Goal: Task Accomplishment & Management: Use online tool/utility

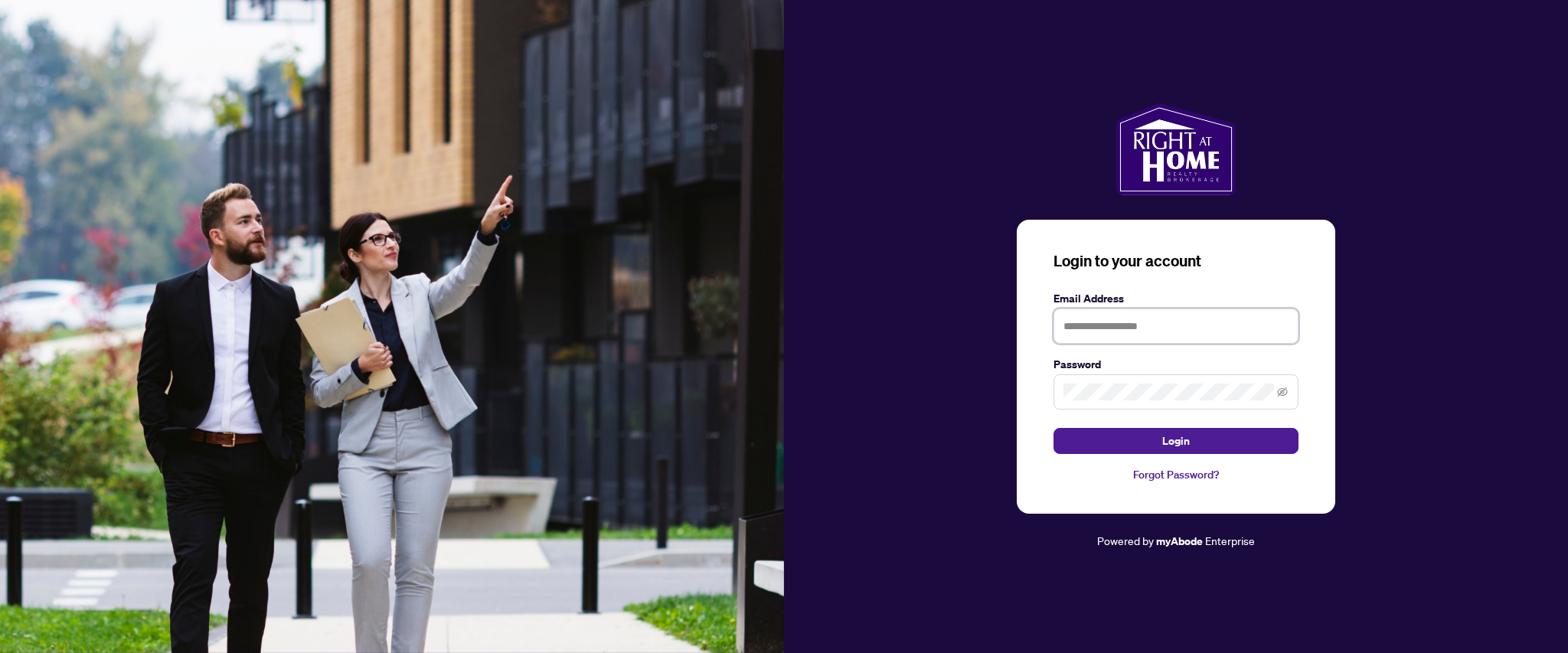
click at [1149, 331] on input "text" at bounding box center [1176, 326] width 245 height 35
type input "**********"
click at [1124, 401] on span at bounding box center [1176, 391] width 245 height 35
click at [1054, 428] on button "Login" at bounding box center [1176, 441] width 245 height 26
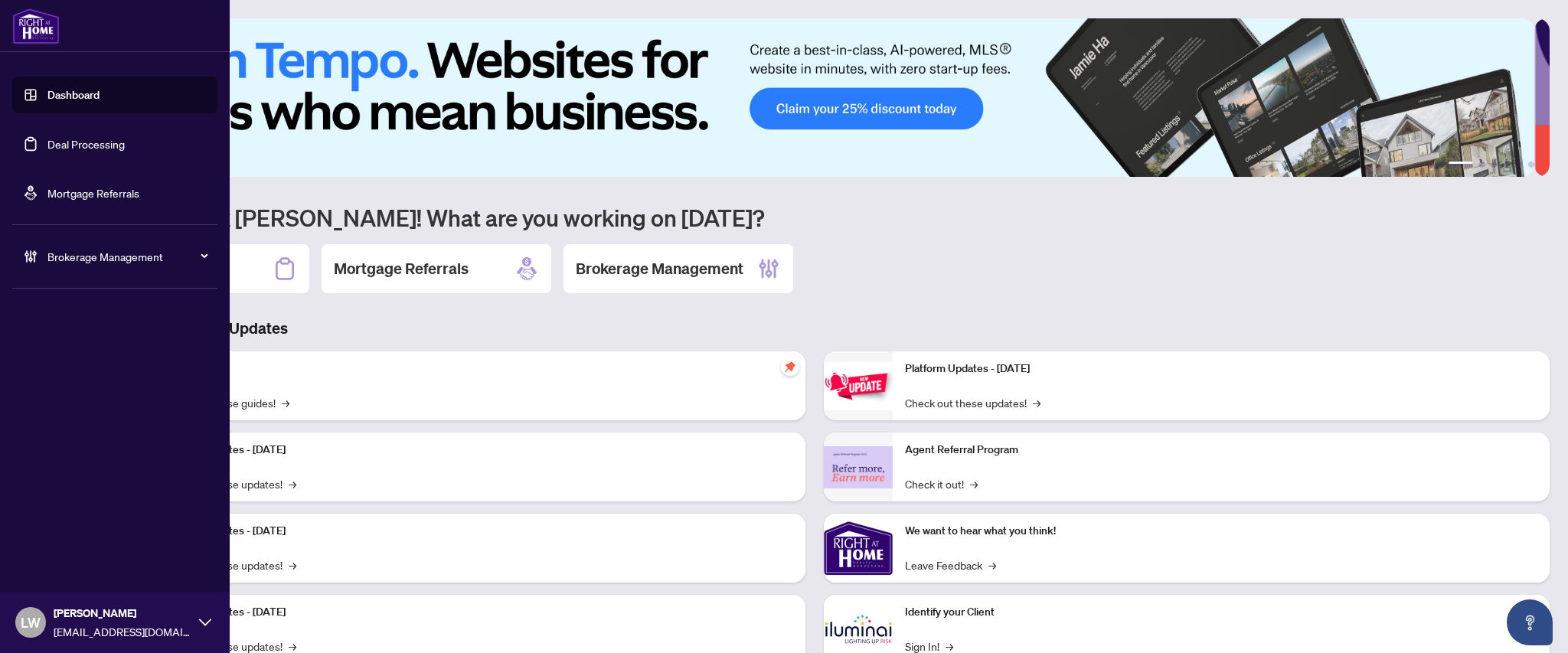
click at [71, 145] on link "Deal Processing" at bounding box center [86, 143] width 77 height 13
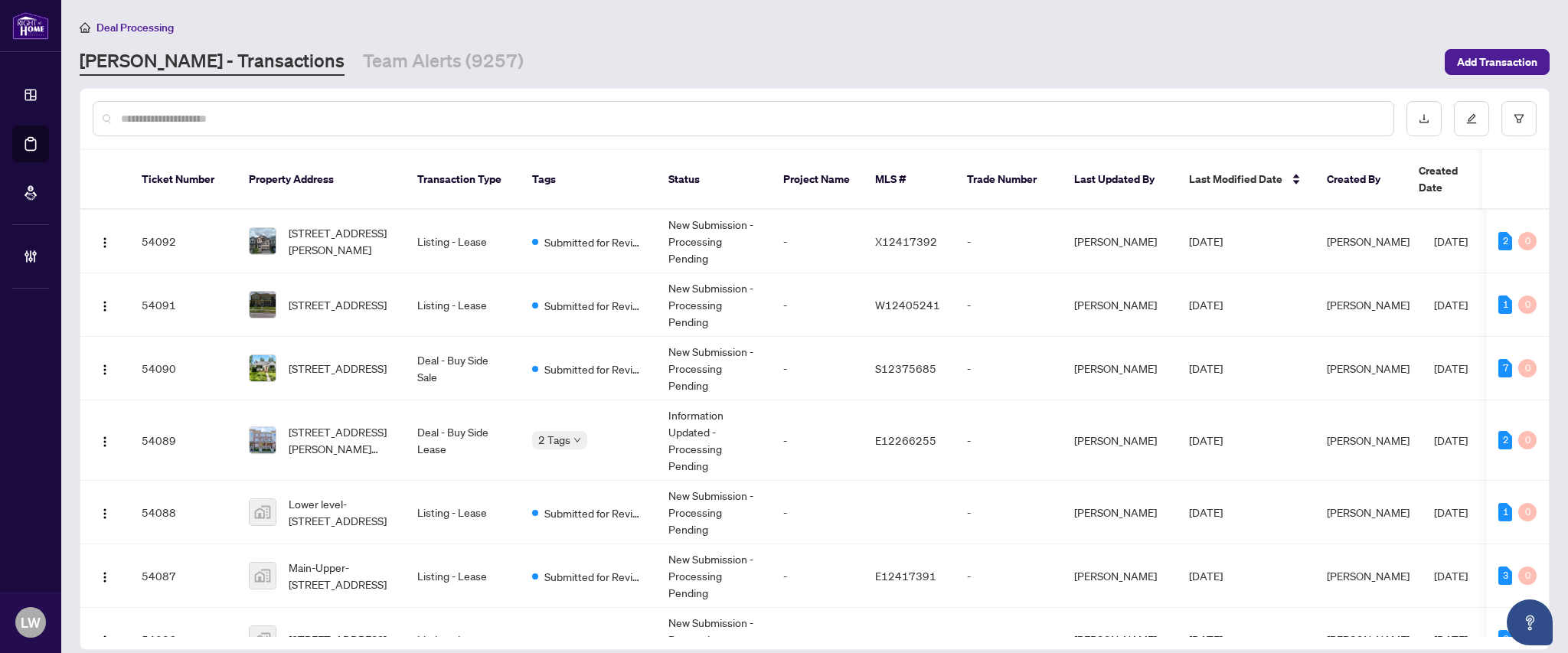
click at [423, 121] on input "text" at bounding box center [751, 119] width 1260 height 17
type input "*****"
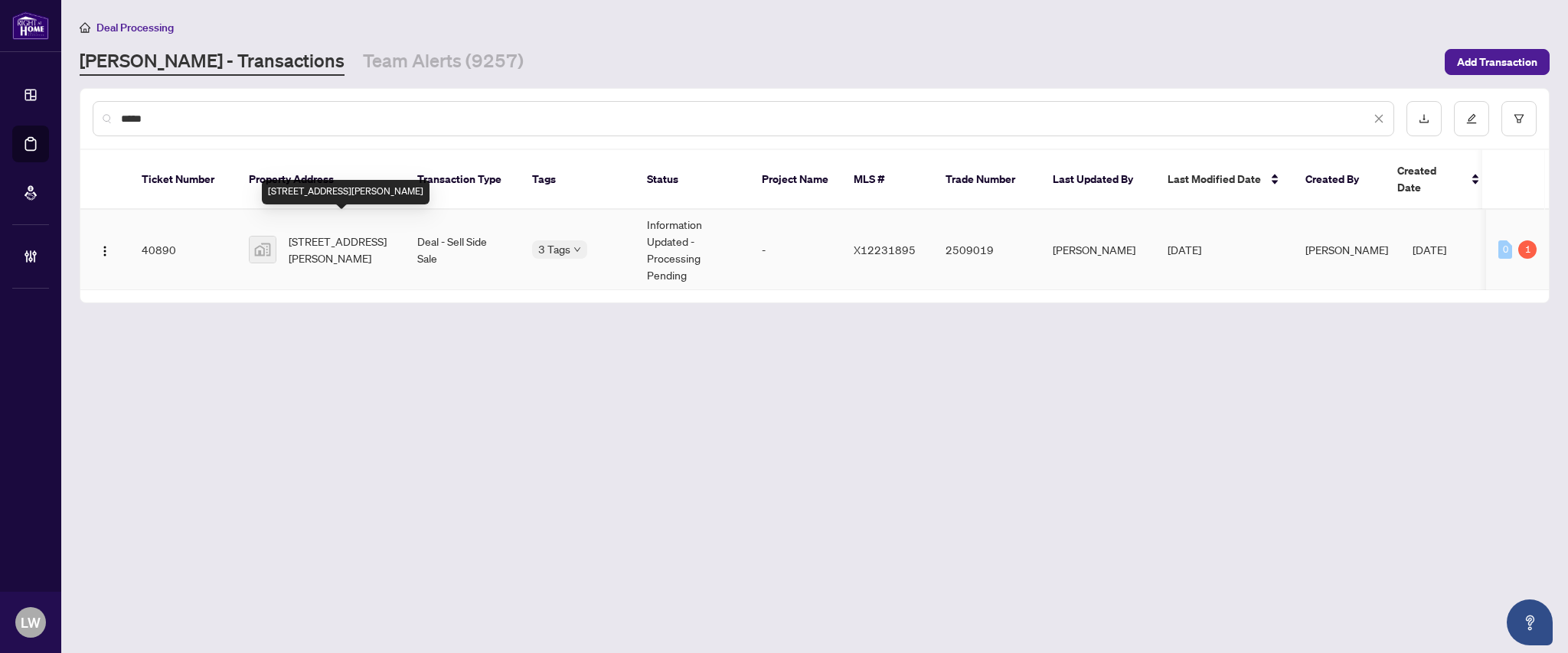
click at [335, 233] on span "[STREET_ADDRESS][PERSON_NAME]" at bounding box center [341, 249] width 104 height 33
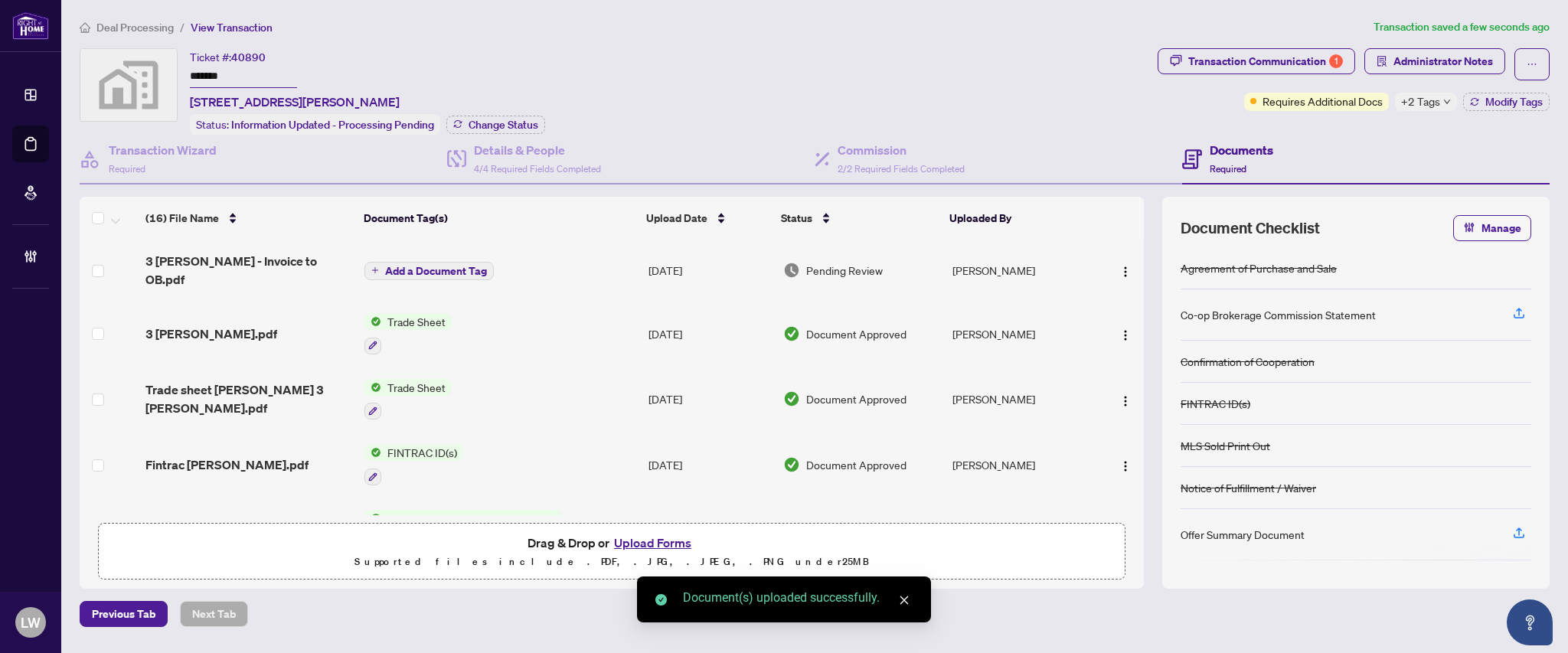
click at [413, 265] on span "Add a Document Tag" at bounding box center [436, 271] width 102 height 11
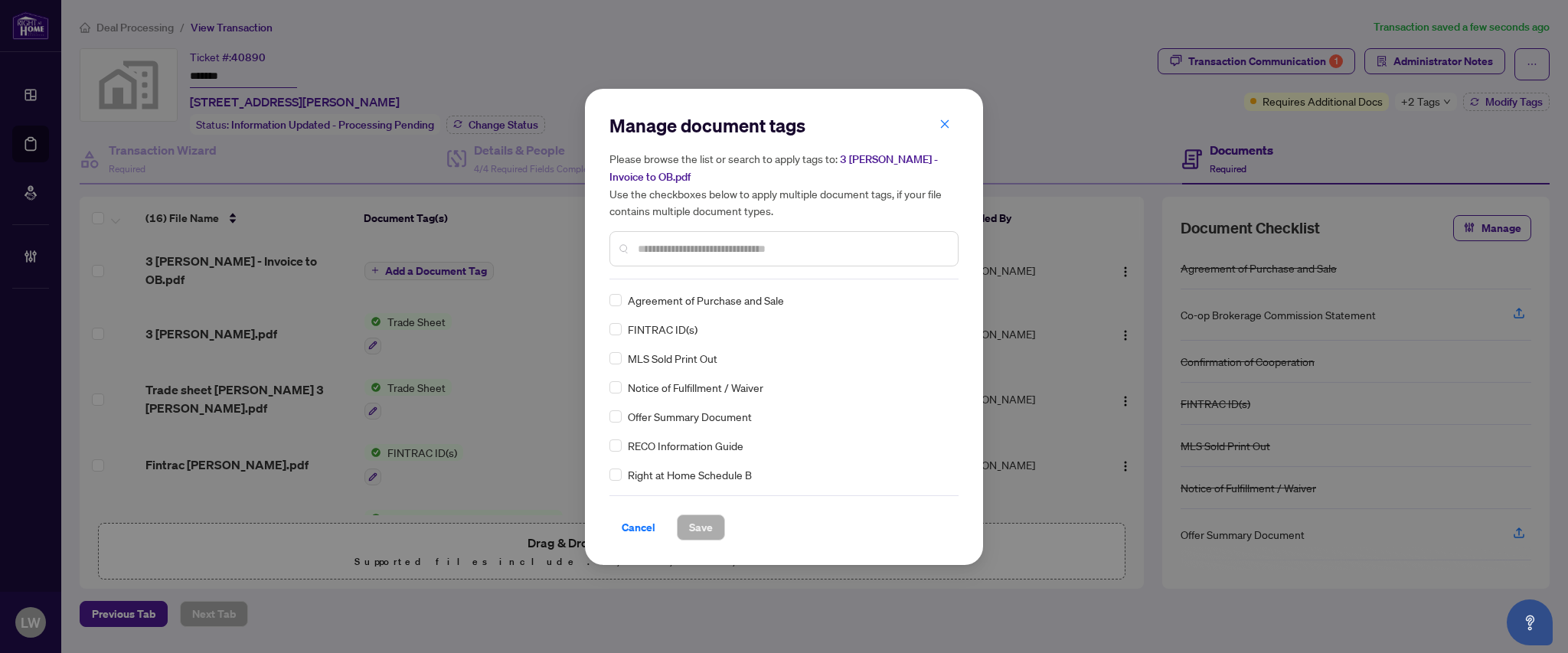
click at [725, 237] on div at bounding box center [784, 248] width 349 height 35
click at [716, 240] on input "text" at bounding box center [792, 248] width 308 height 17
type input "***"
click at [690, 521] on span "Save" at bounding box center [701, 527] width 23 height 24
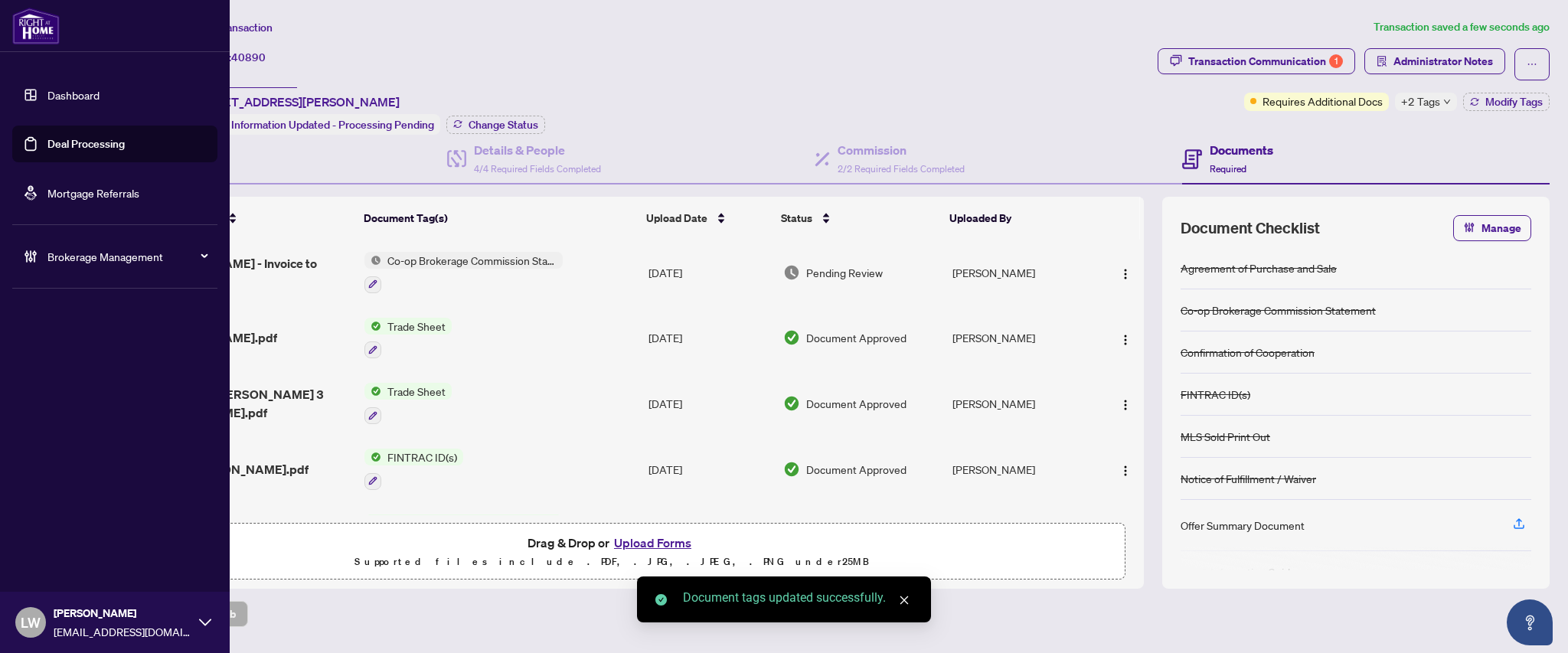
click at [95, 139] on link "Deal Processing" at bounding box center [86, 143] width 77 height 13
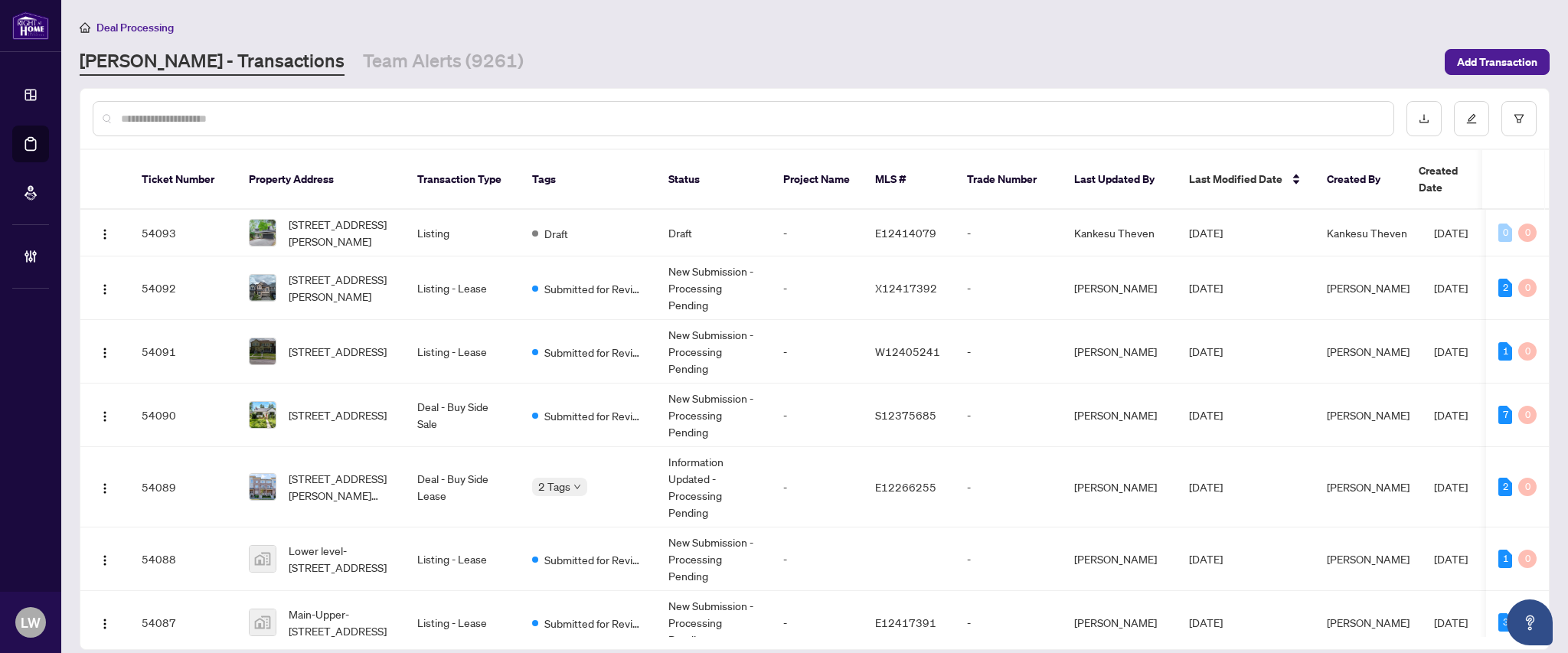
click at [444, 121] on input "text" at bounding box center [751, 119] width 1260 height 17
type input "*****"
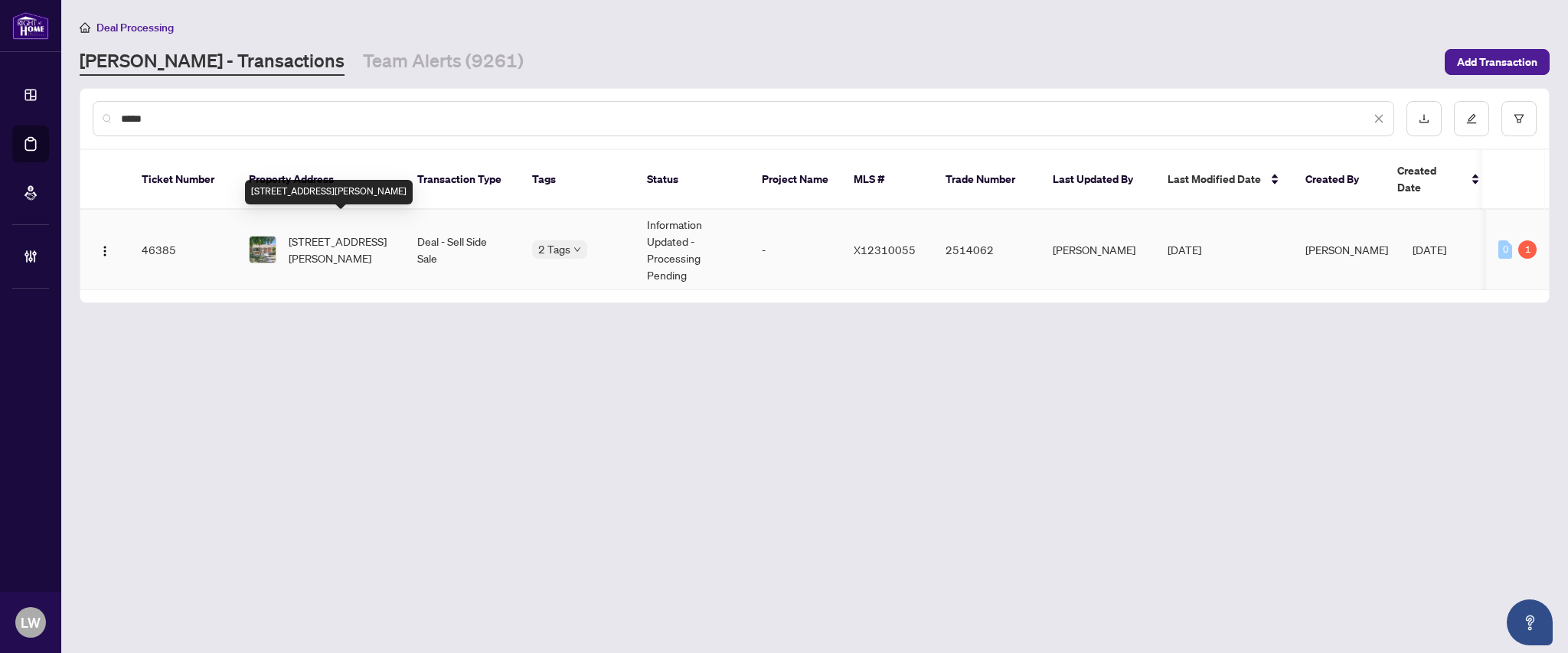
click at [325, 233] on span "[STREET_ADDRESS][PERSON_NAME]" at bounding box center [341, 249] width 104 height 33
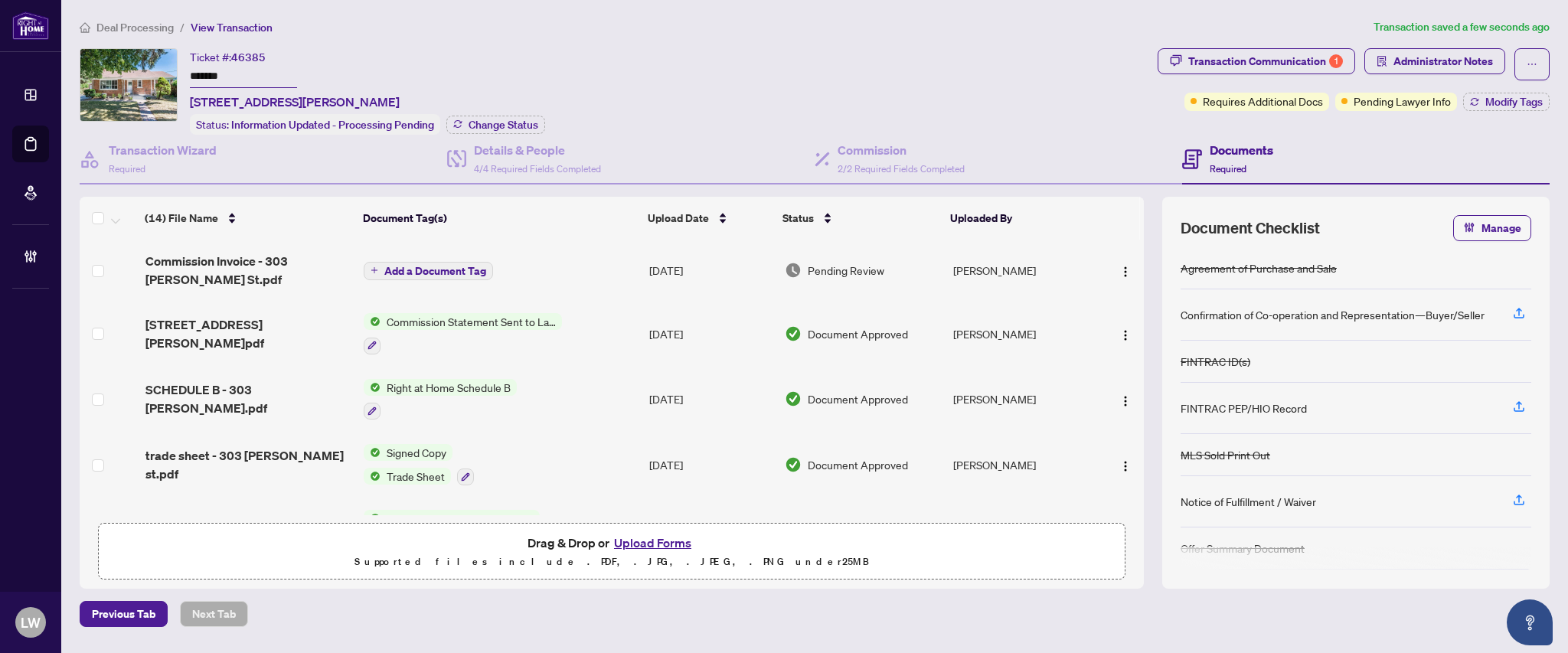
click at [392, 268] on span "Add a Document Tag" at bounding box center [435, 271] width 102 height 11
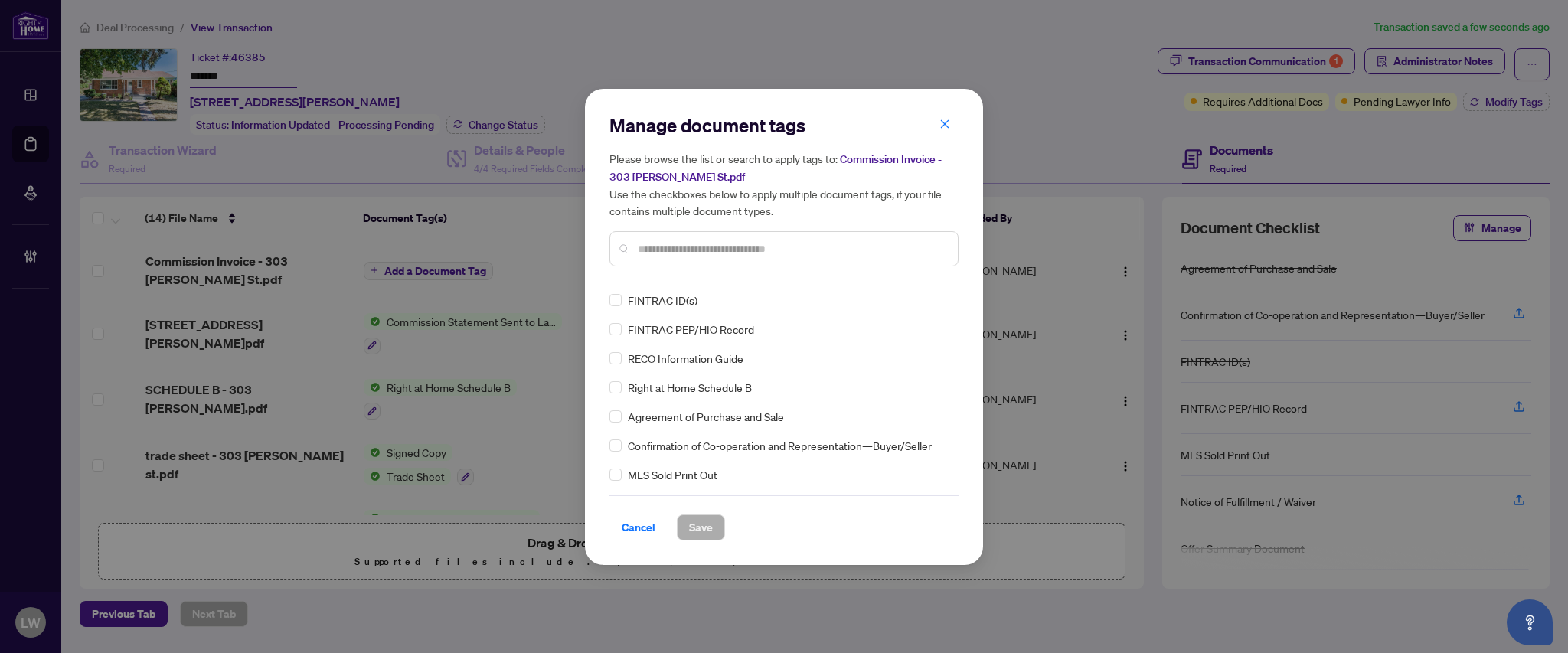
click at [674, 240] on input "text" at bounding box center [792, 248] width 308 height 17
type input "***"
click at [712, 534] on span "Save" at bounding box center [701, 527] width 23 height 24
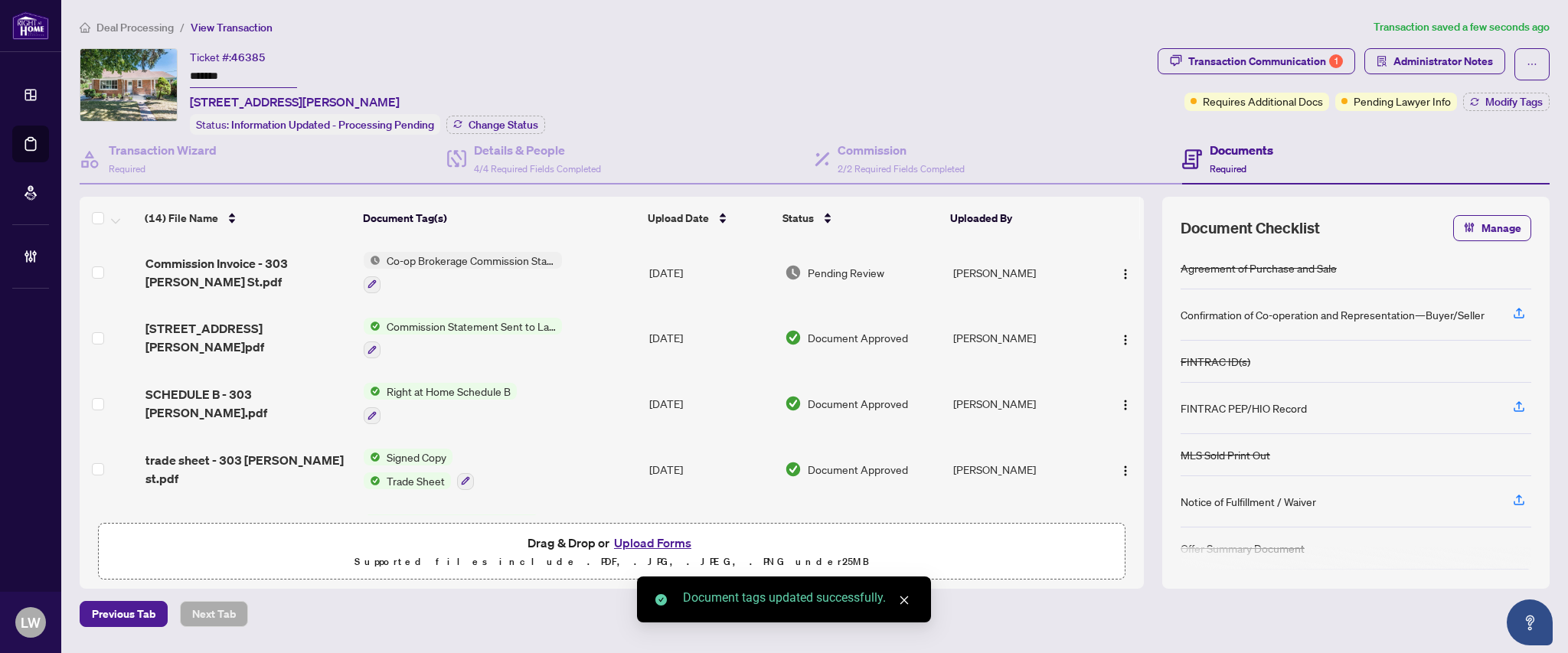
click at [854, 271] on span "Pending Review" at bounding box center [846, 273] width 77 height 17
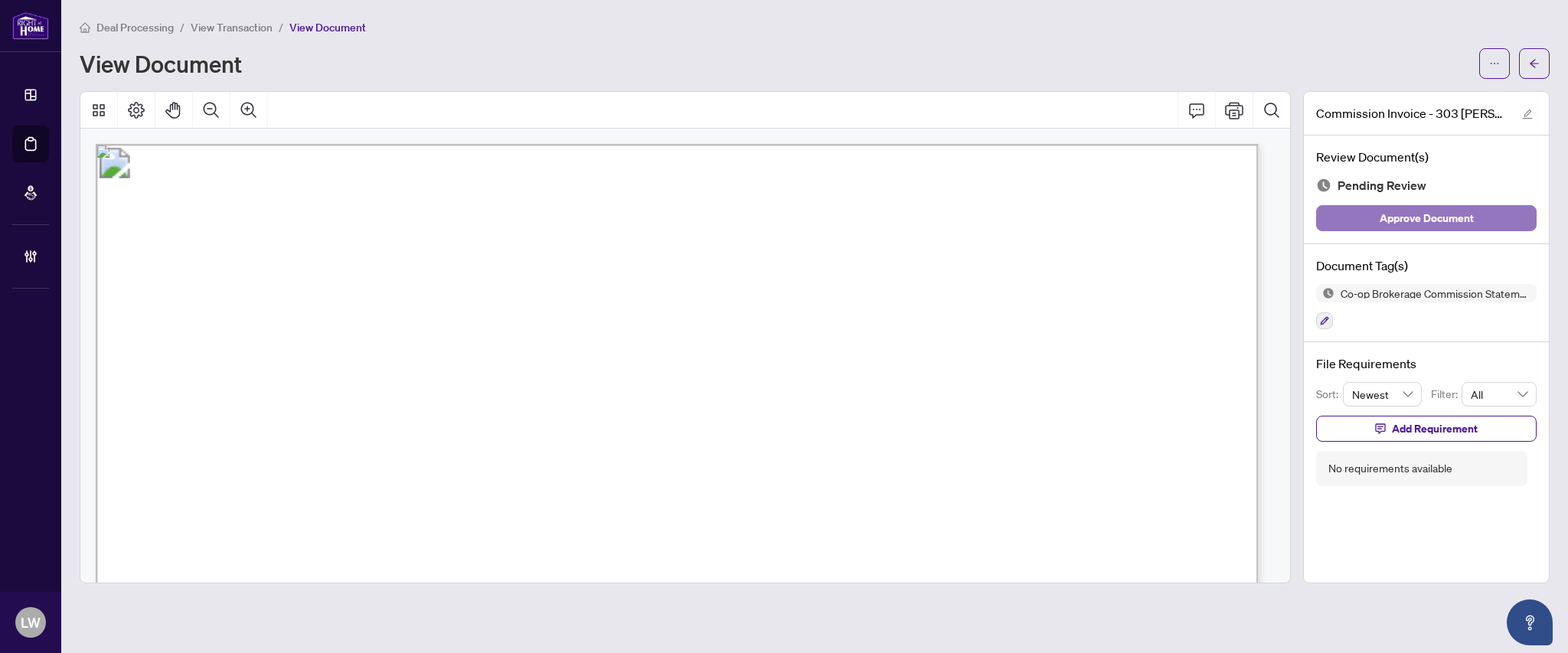
click at [1403, 223] on span "Approve Document" at bounding box center [1427, 218] width 95 height 24
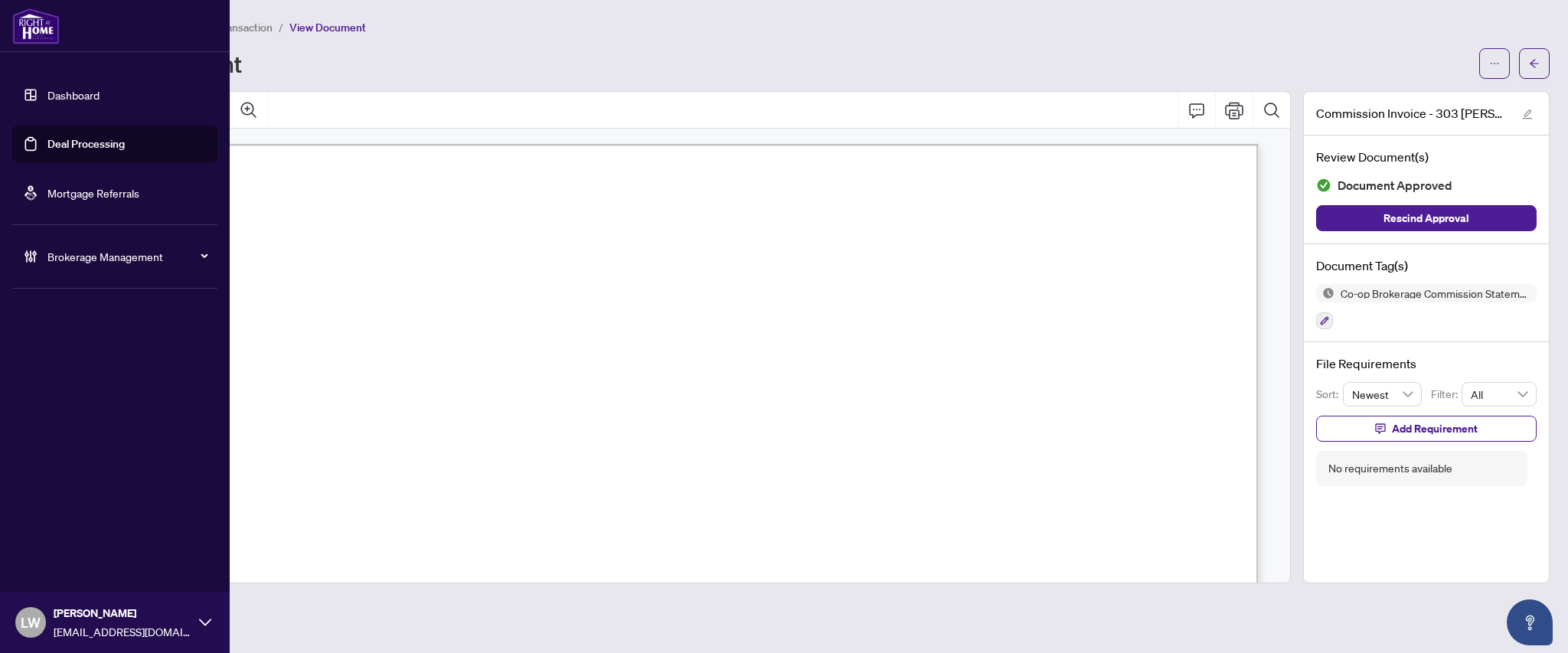
click at [111, 145] on link "Deal Processing" at bounding box center [86, 143] width 77 height 13
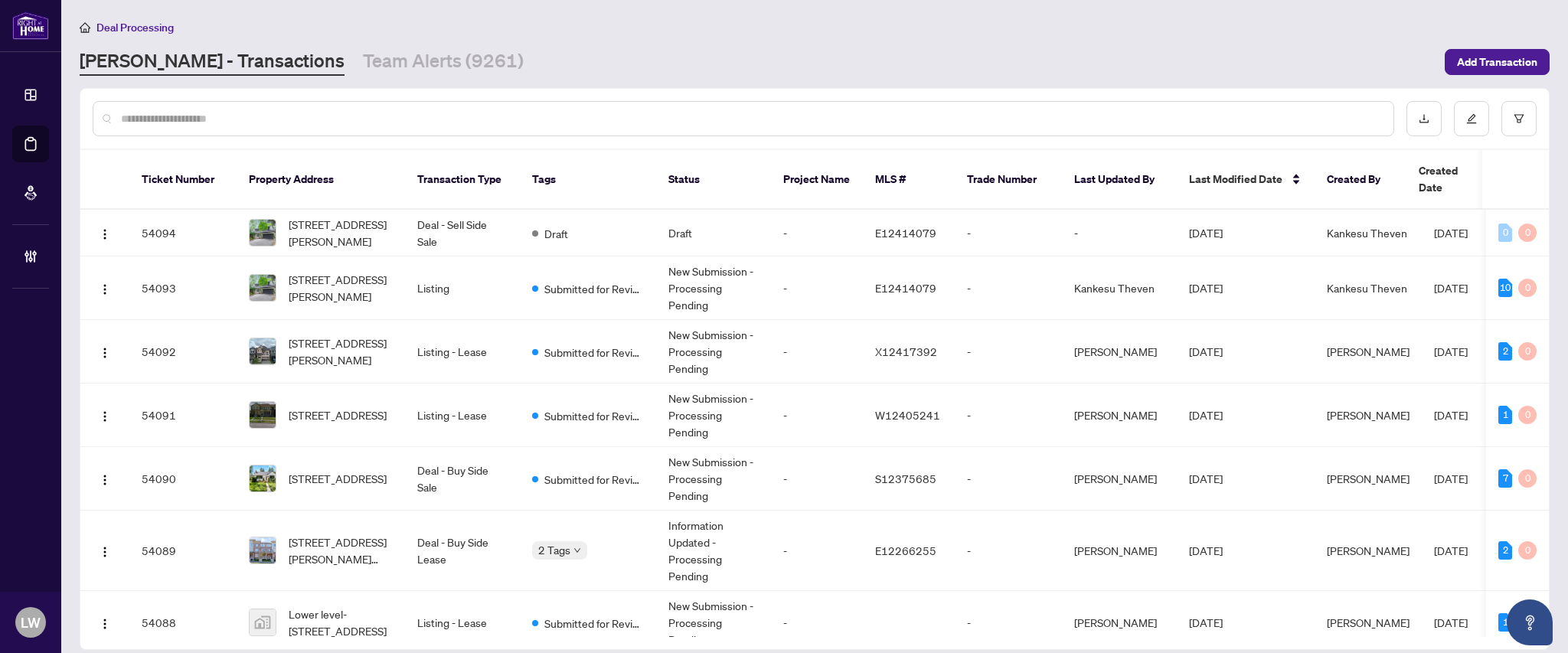
click at [553, 120] on input "text" at bounding box center [751, 119] width 1260 height 17
type input "*****"
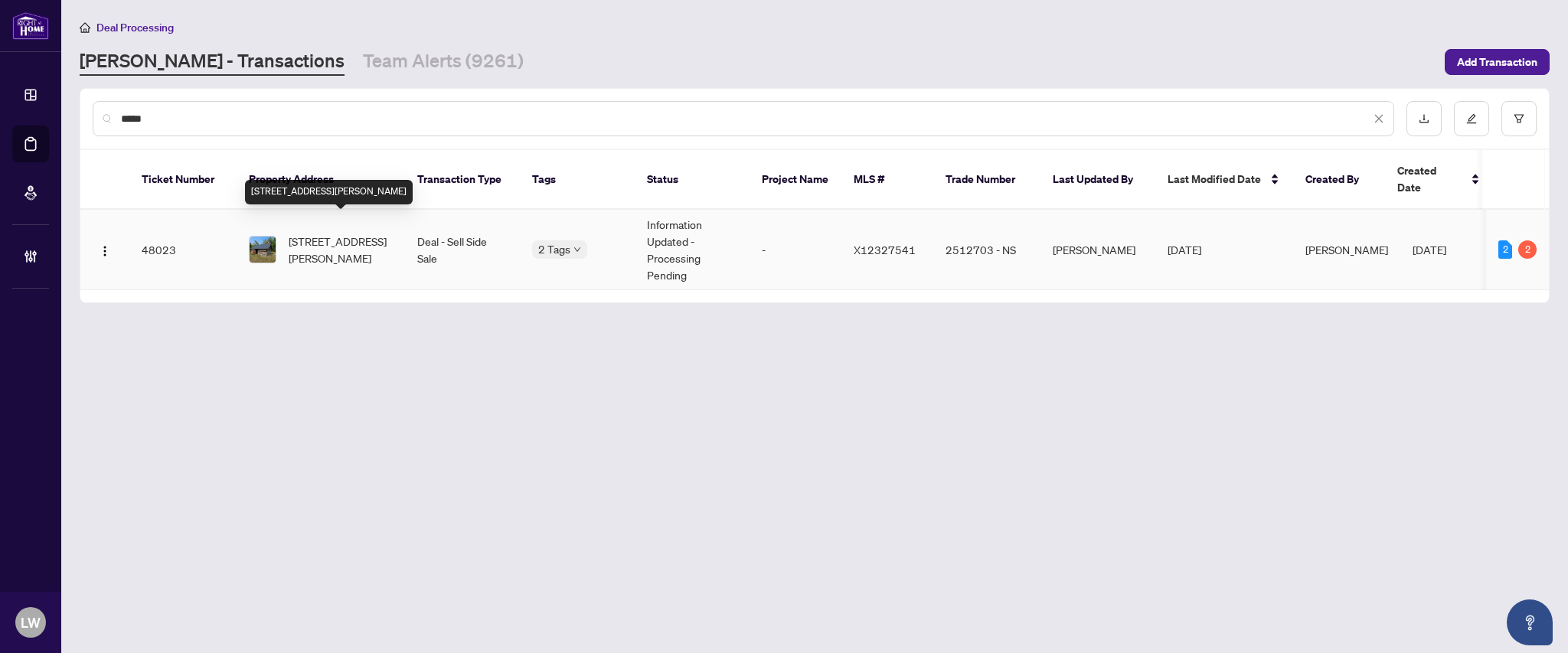
click at [337, 233] on span "[STREET_ADDRESS][PERSON_NAME]" at bounding box center [341, 249] width 104 height 33
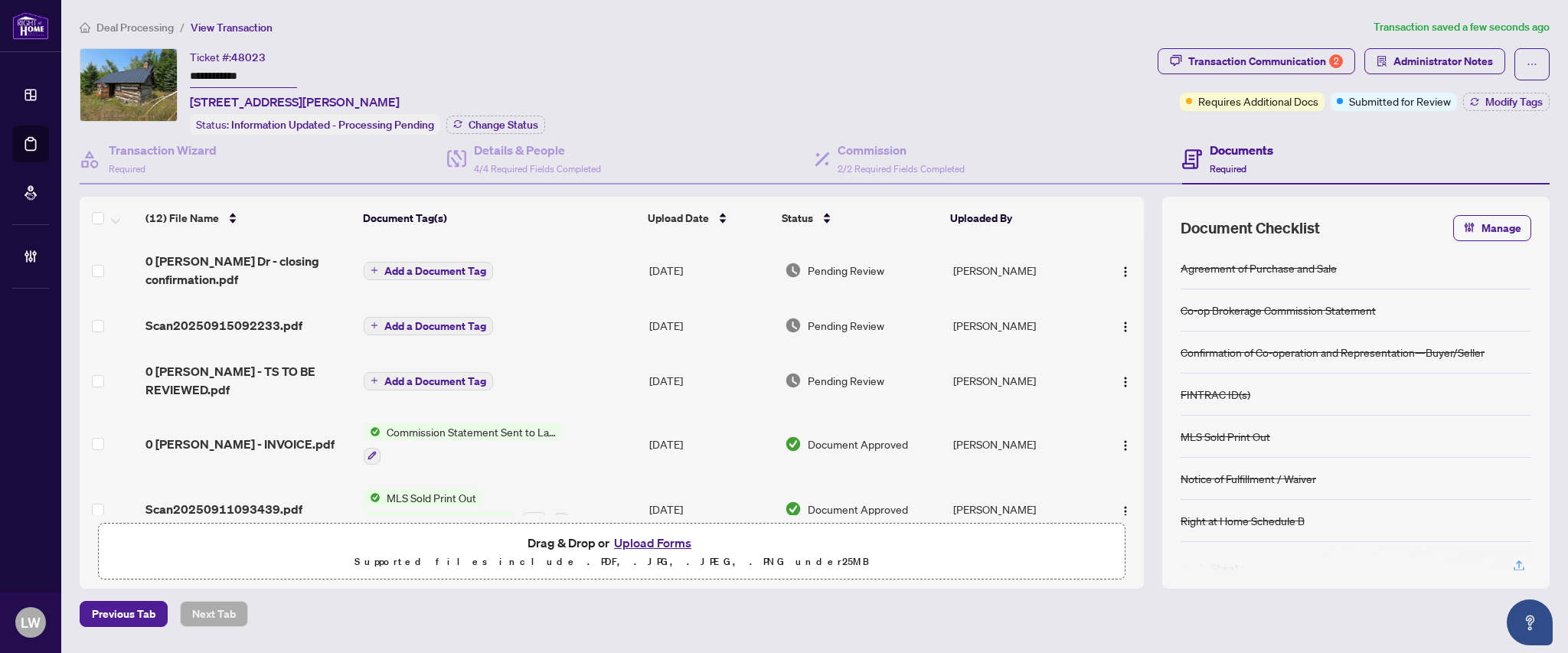
click at [391, 273] on button "Add a Document Tag" at bounding box center [428, 271] width 130 height 18
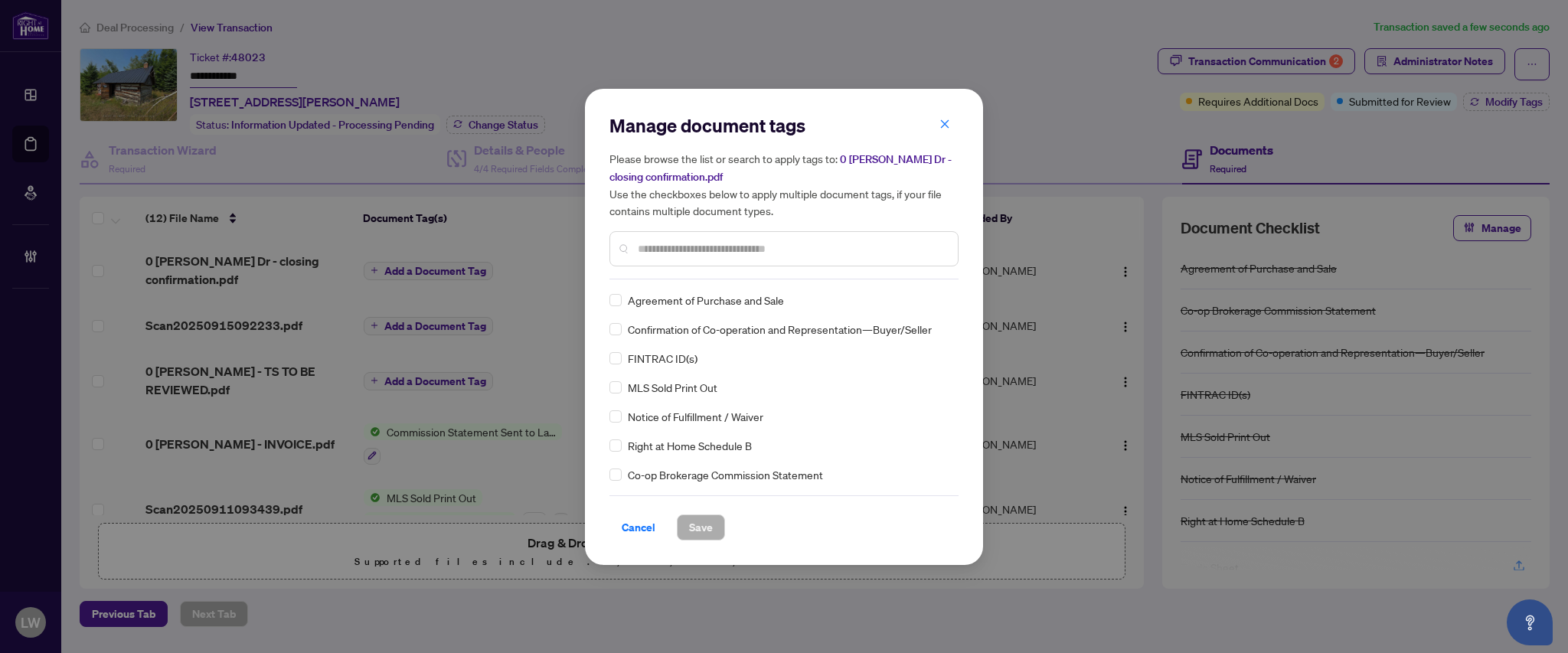
click at [716, 243] on input "text" at bounding box center [792, 248] width 308 height 17
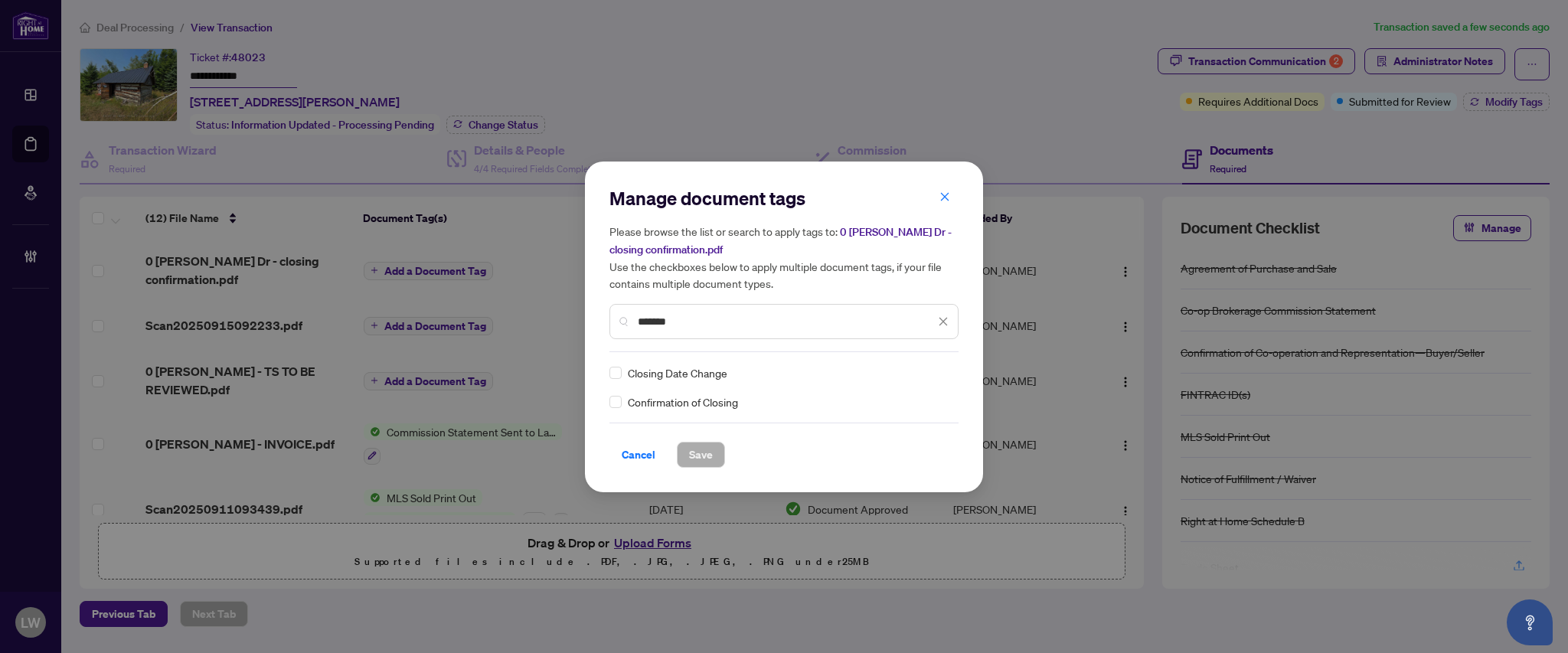
type input "*******"
click at [700, 456] on span "Save" at bounding box center [701, 454] width 23 height 24
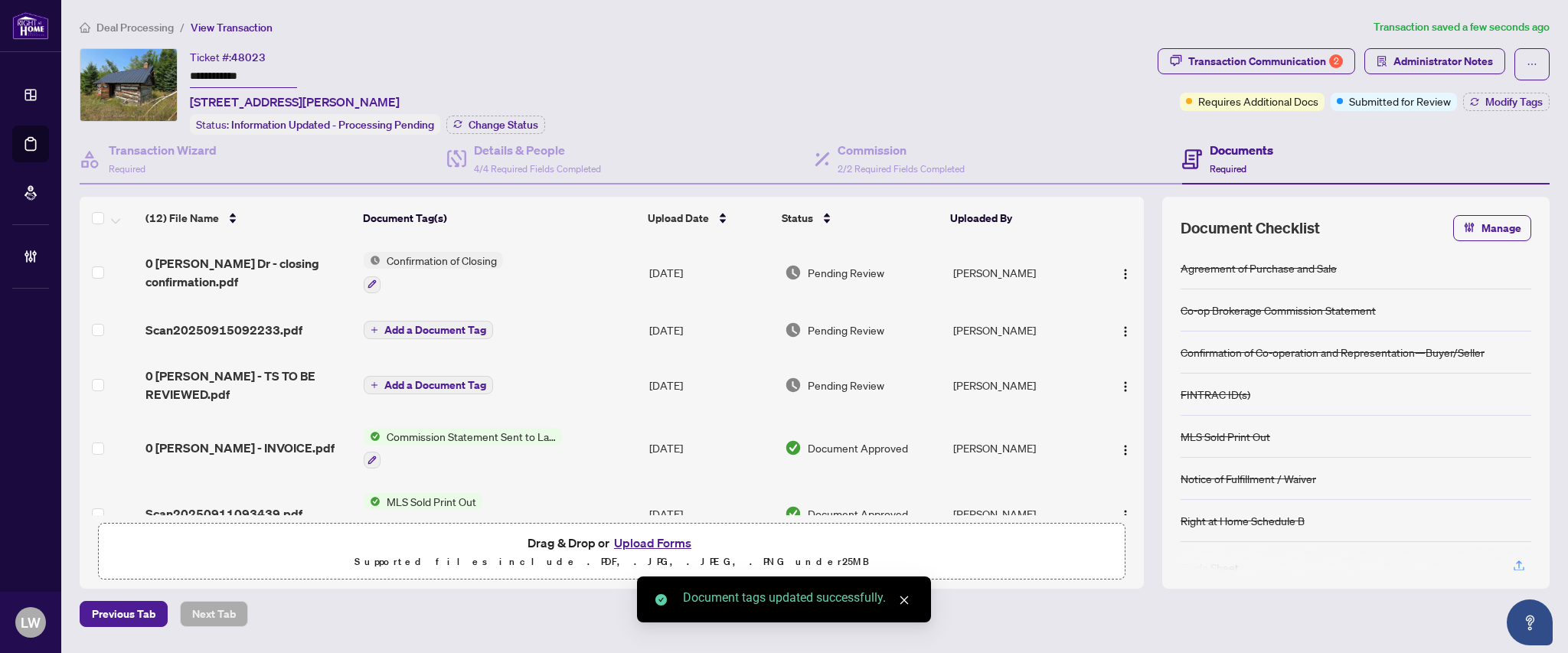
click at [850, 264] on span "Pending Review" at bounding box center [846, 273] width 77 height 17
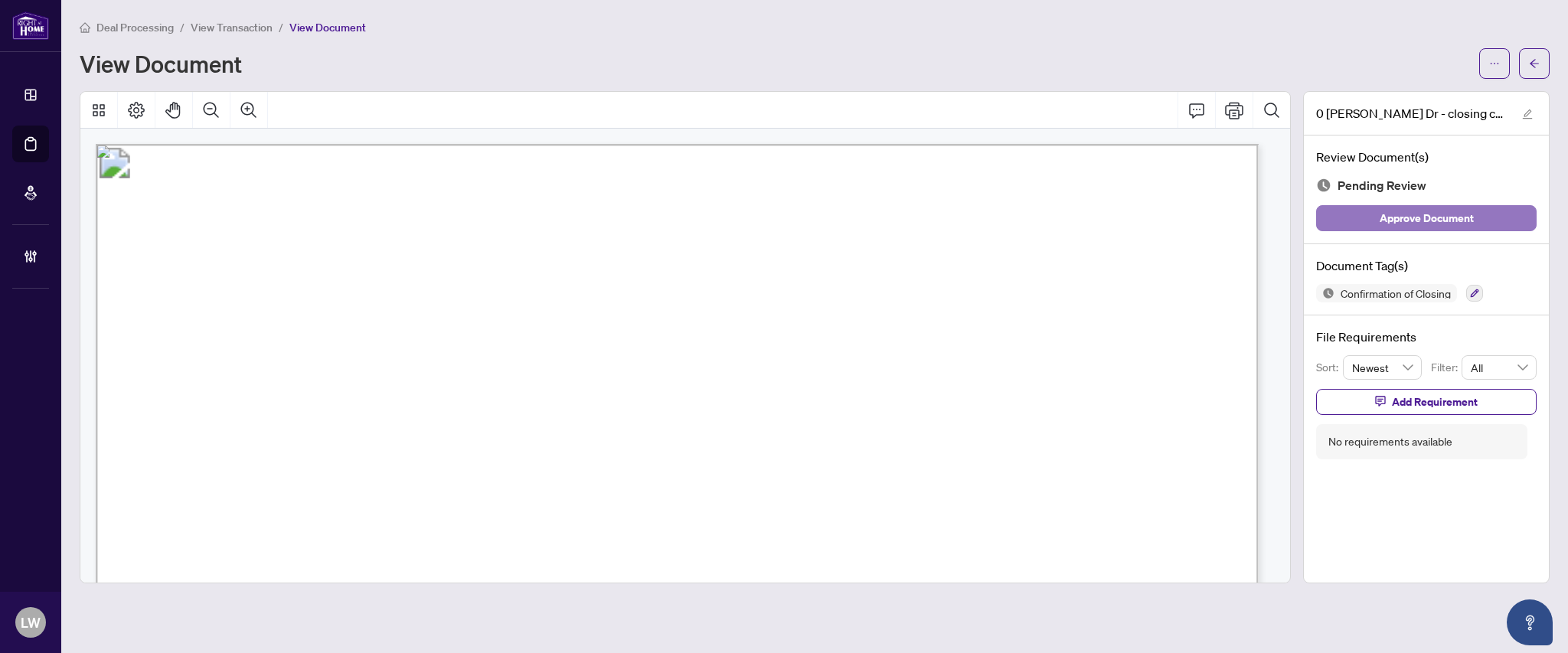
click at [1407, 216] on span "Approve Document" at bounding box center [1427, 218] width 95 height 24
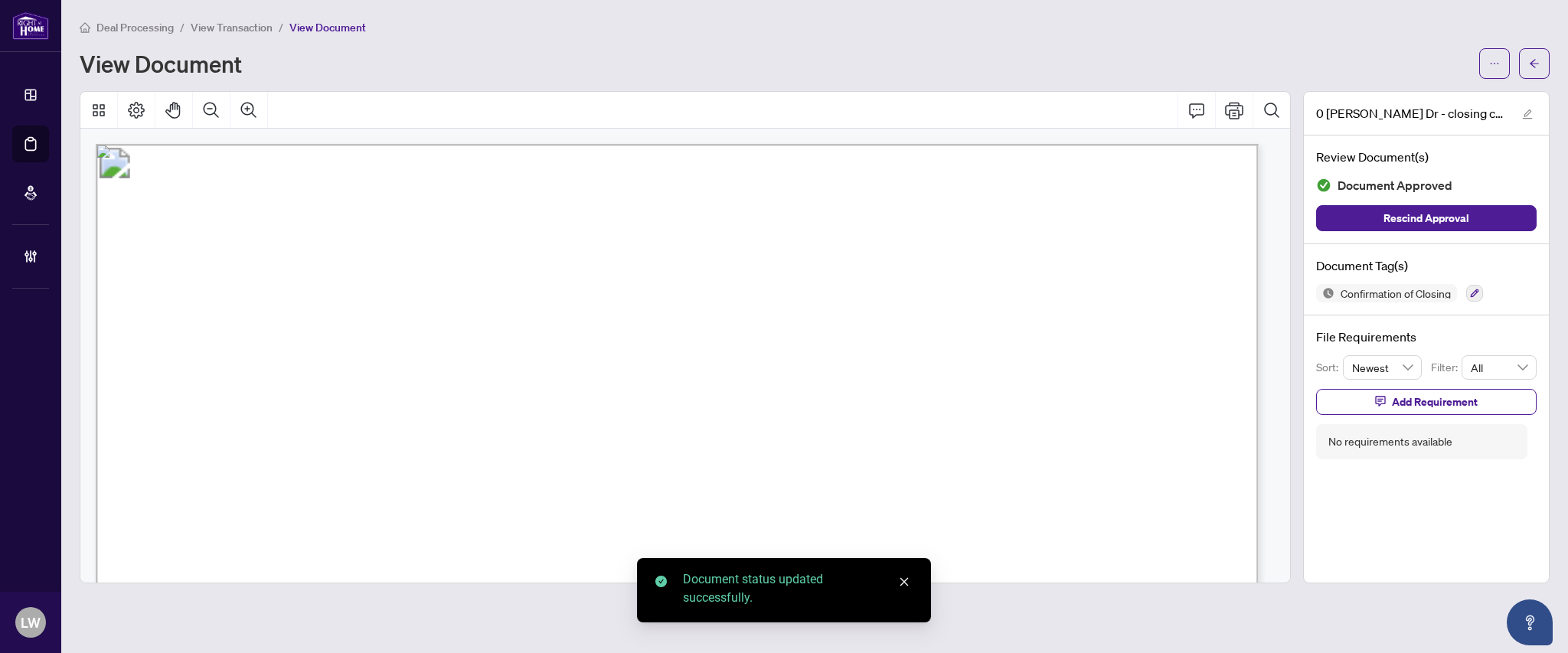
click at [239, 24] on span "View Transaction" at bounding box center [231, 27] width 82 height 13
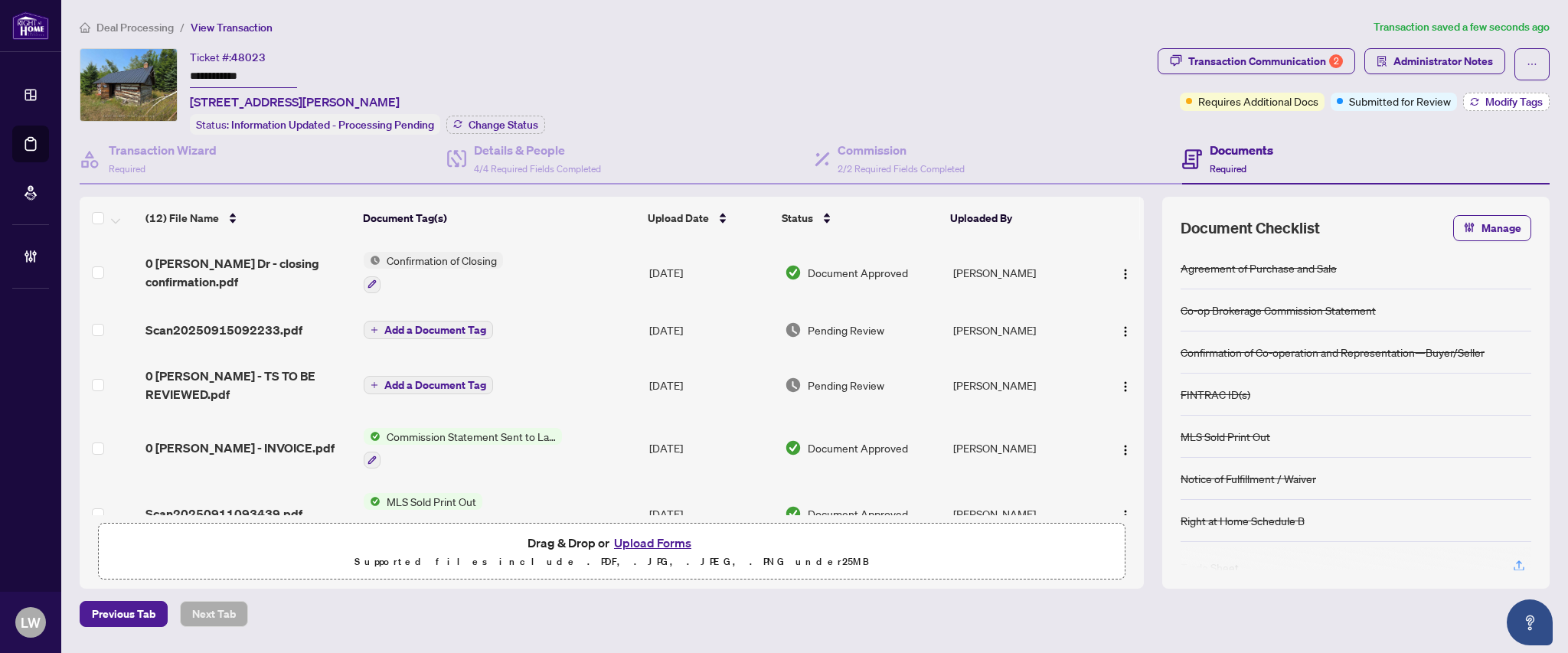
click at [1492, 100] on span "Modify Tags" at bounding box center [1514, 102] width 58 height 11
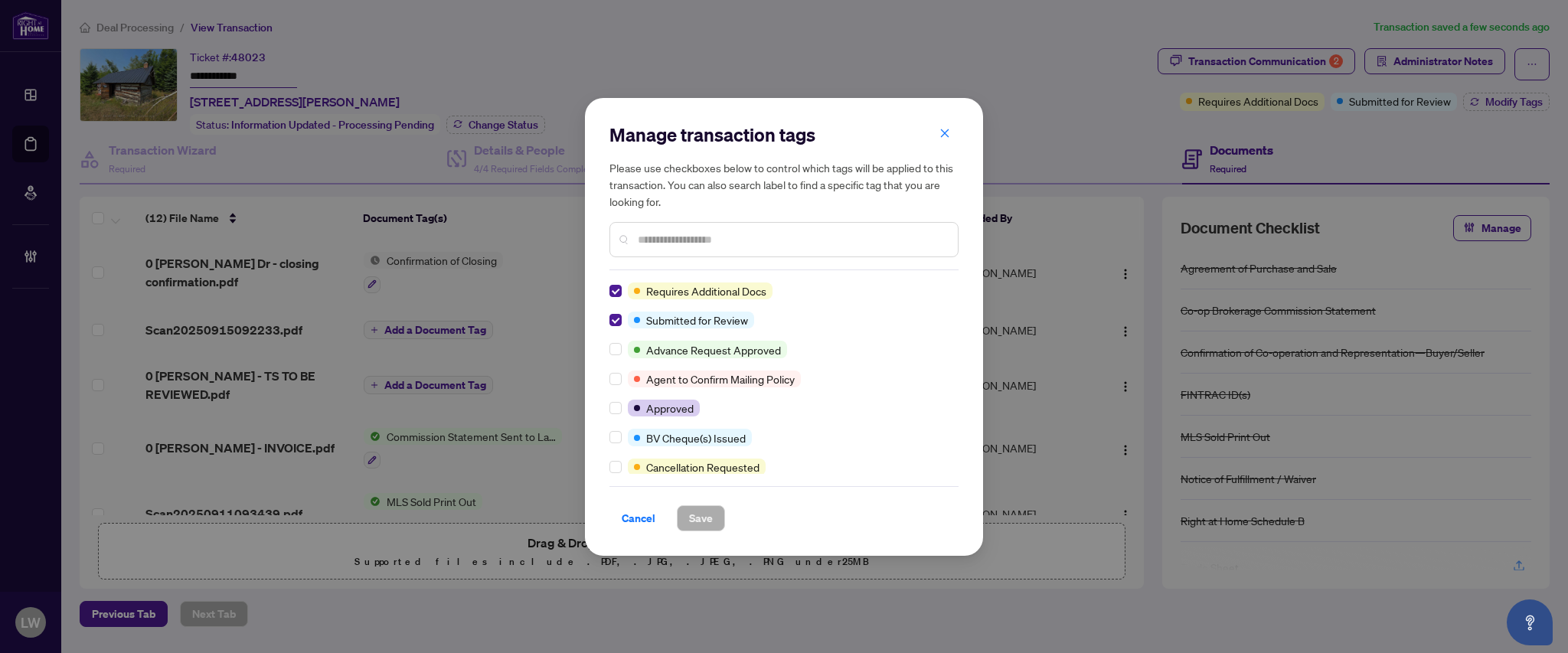
click at [777, 244] on input "text" at bounding box center [792, 239] width 308 height 17
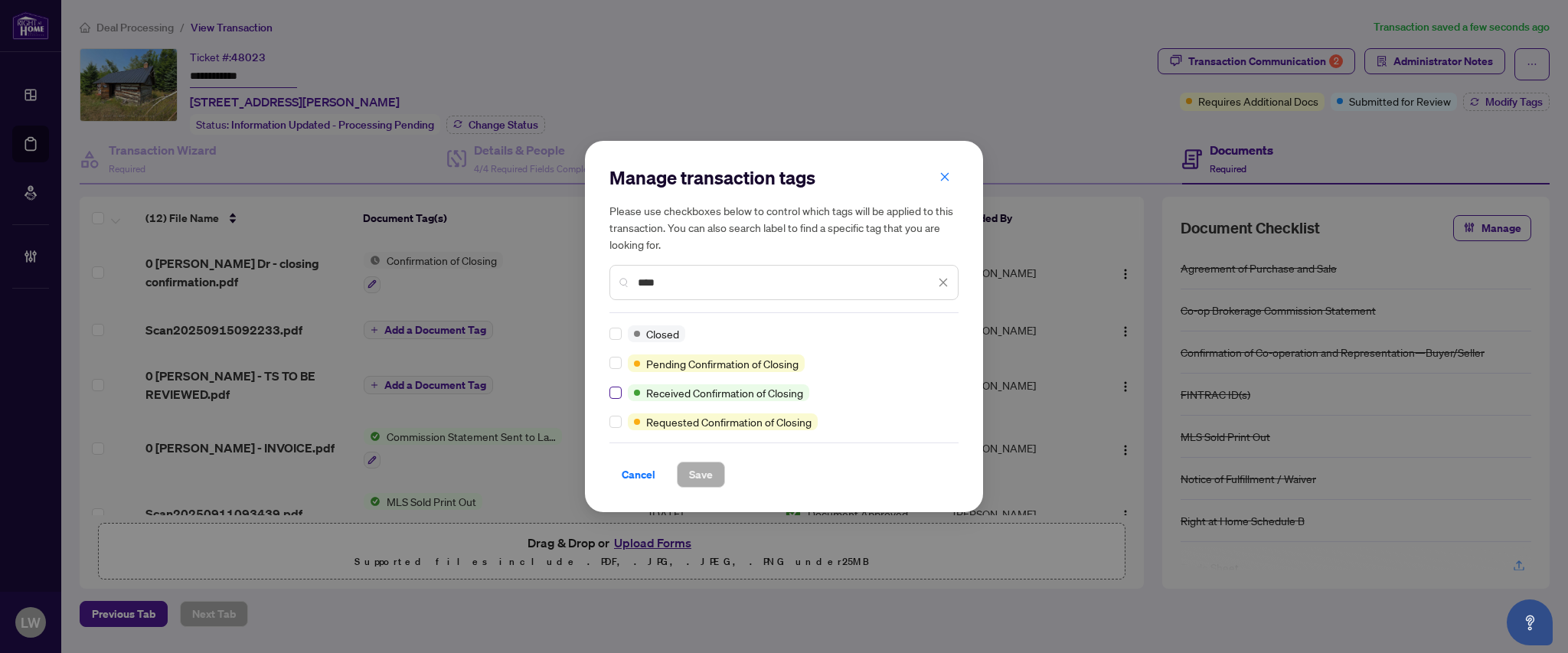
type input "****"
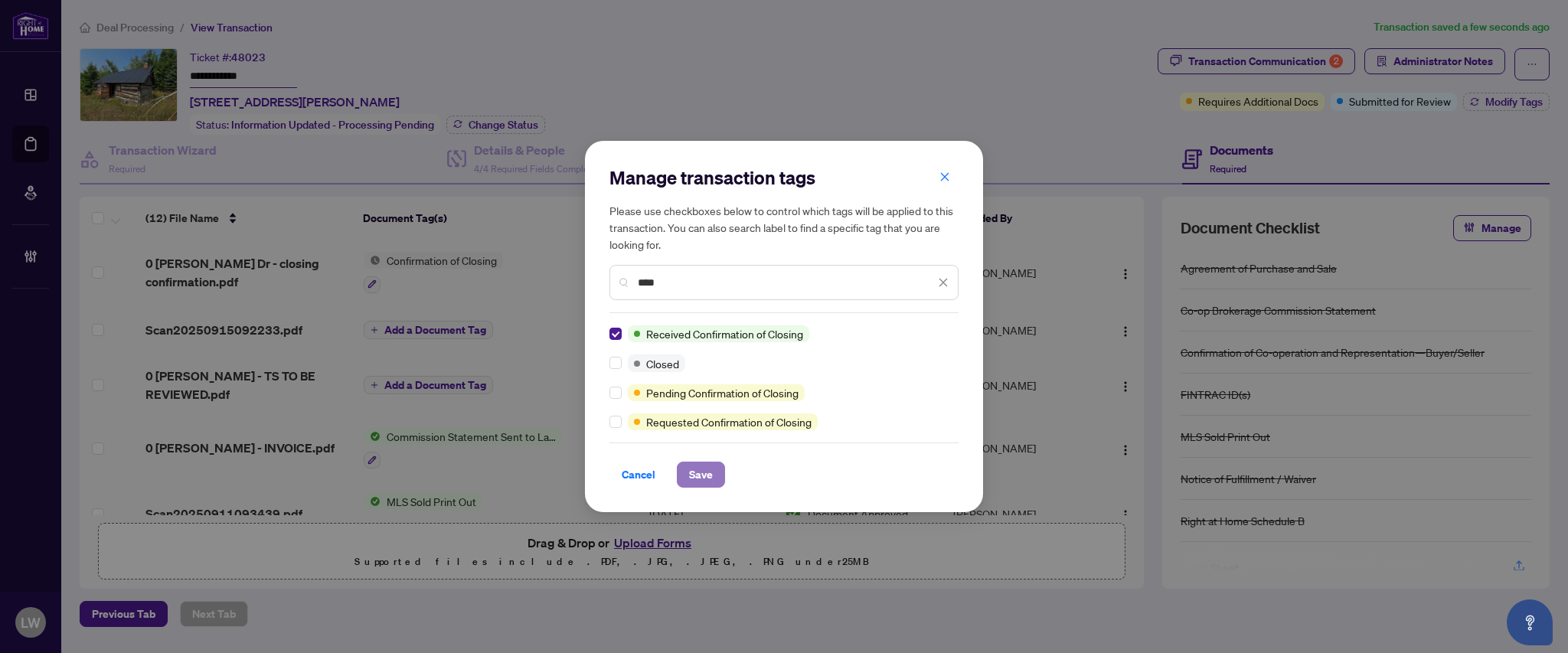
click at [717, 487] on button "Save" at bounding box center [701, 474] width 49 height 26
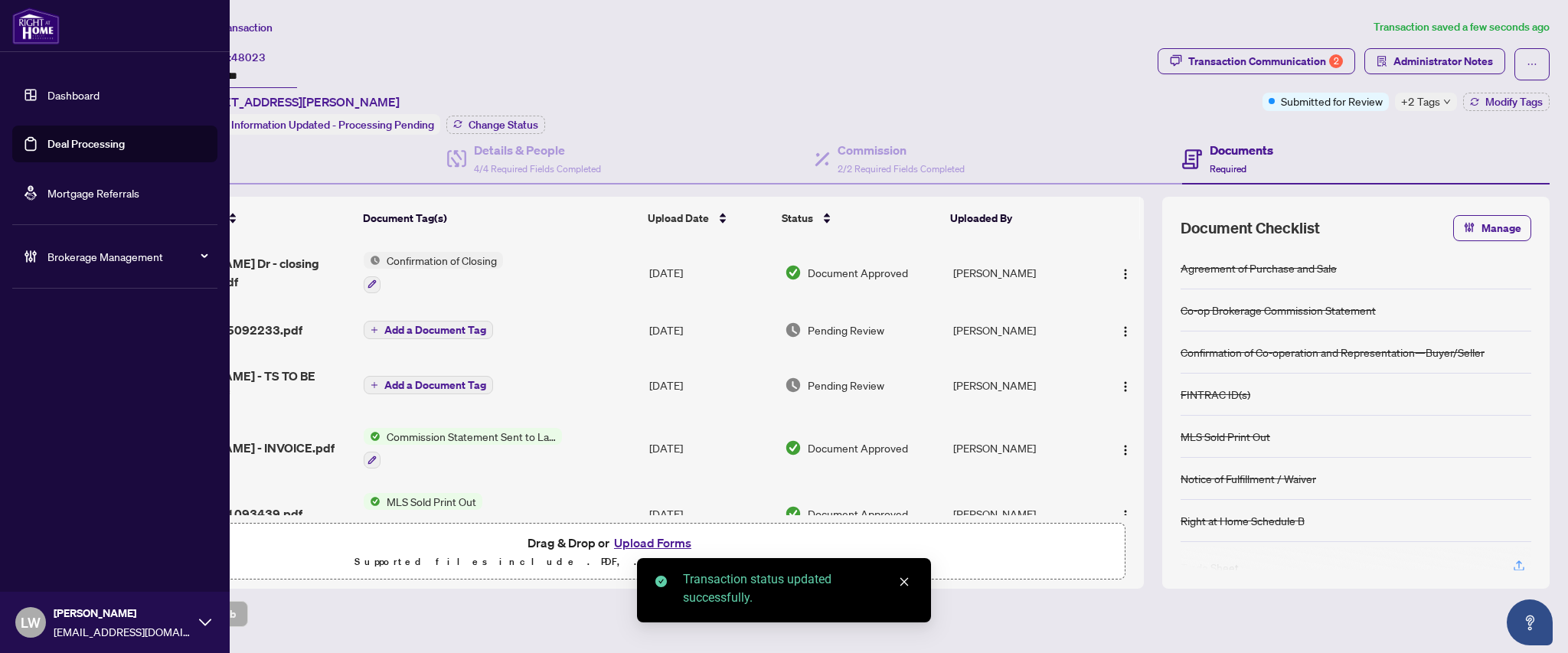
click at [48, 141] on link "Deal Processing" at bounding box center [86, 143] width 77 height 13
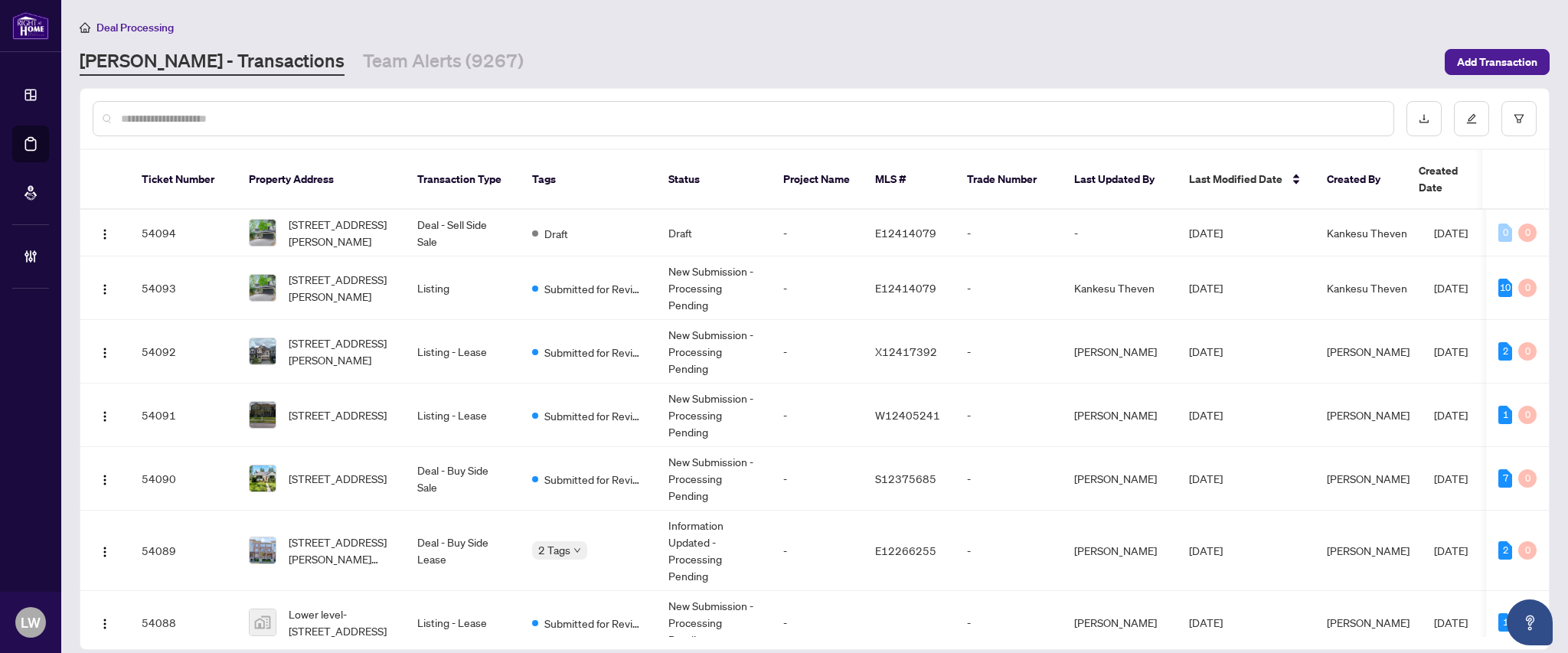
click at [565, 118] on input "text" at bounding box center [751, 119] width 1260 height 17
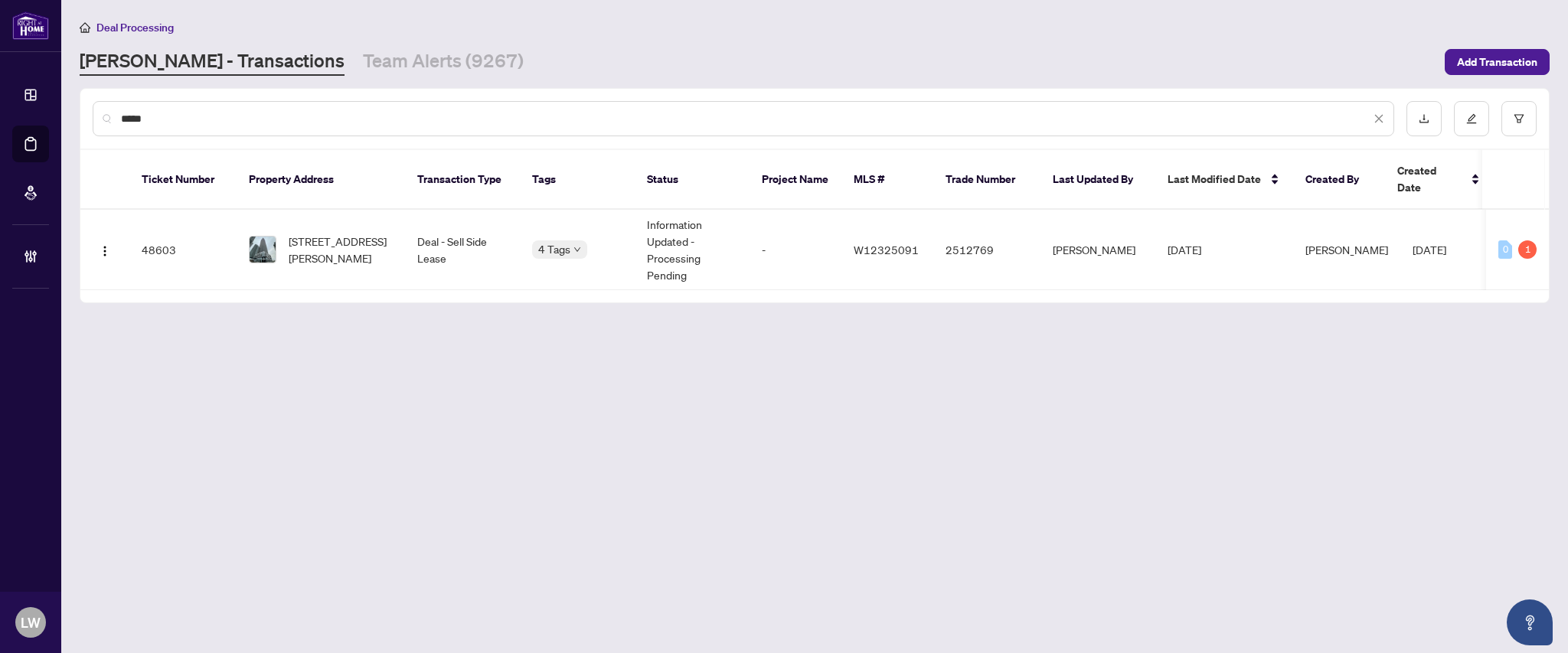
type input "*****"
click at [387, 233] on span "[STREET_ADDRESS][PERSON_NAME]" at bounding box center [341, 249] width 104 height 33
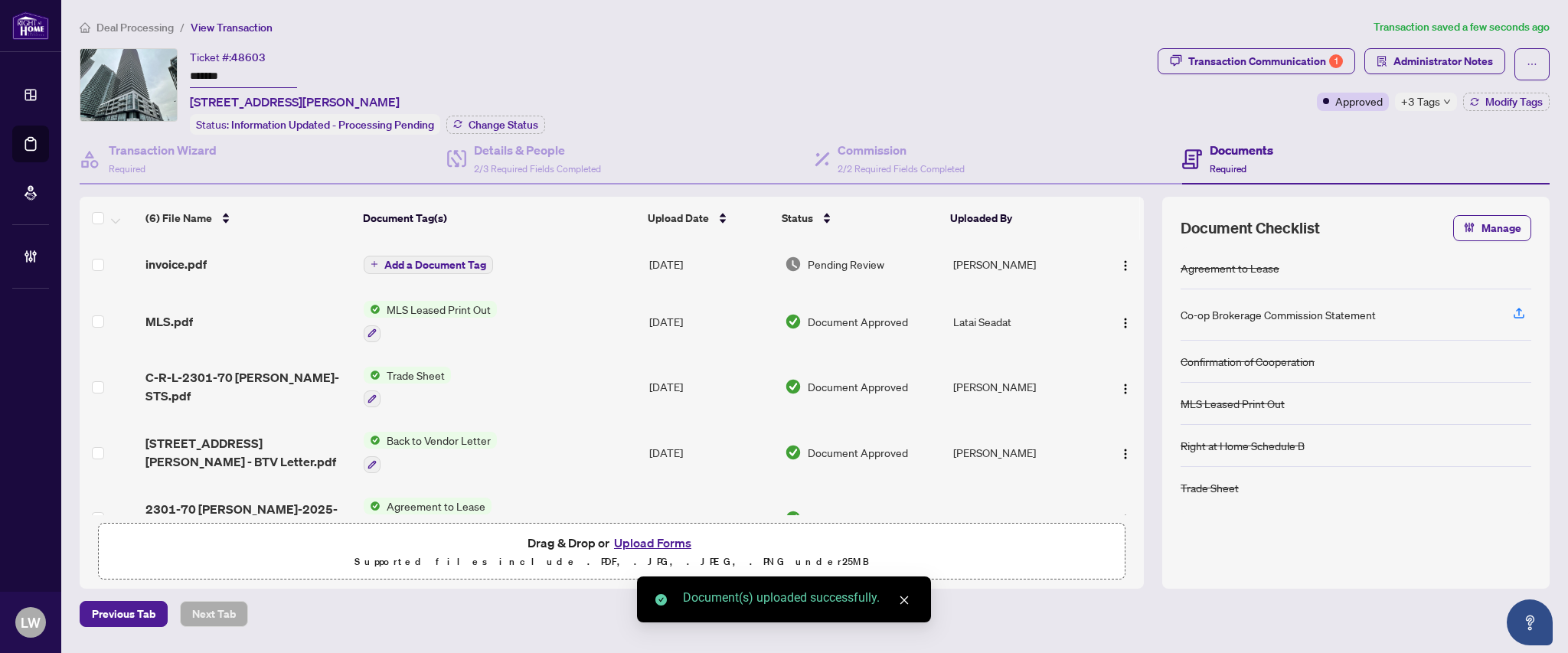
click at [438, 260] on span "Add a Document Tag" at bounding box center [435, 264] width 102 height 11
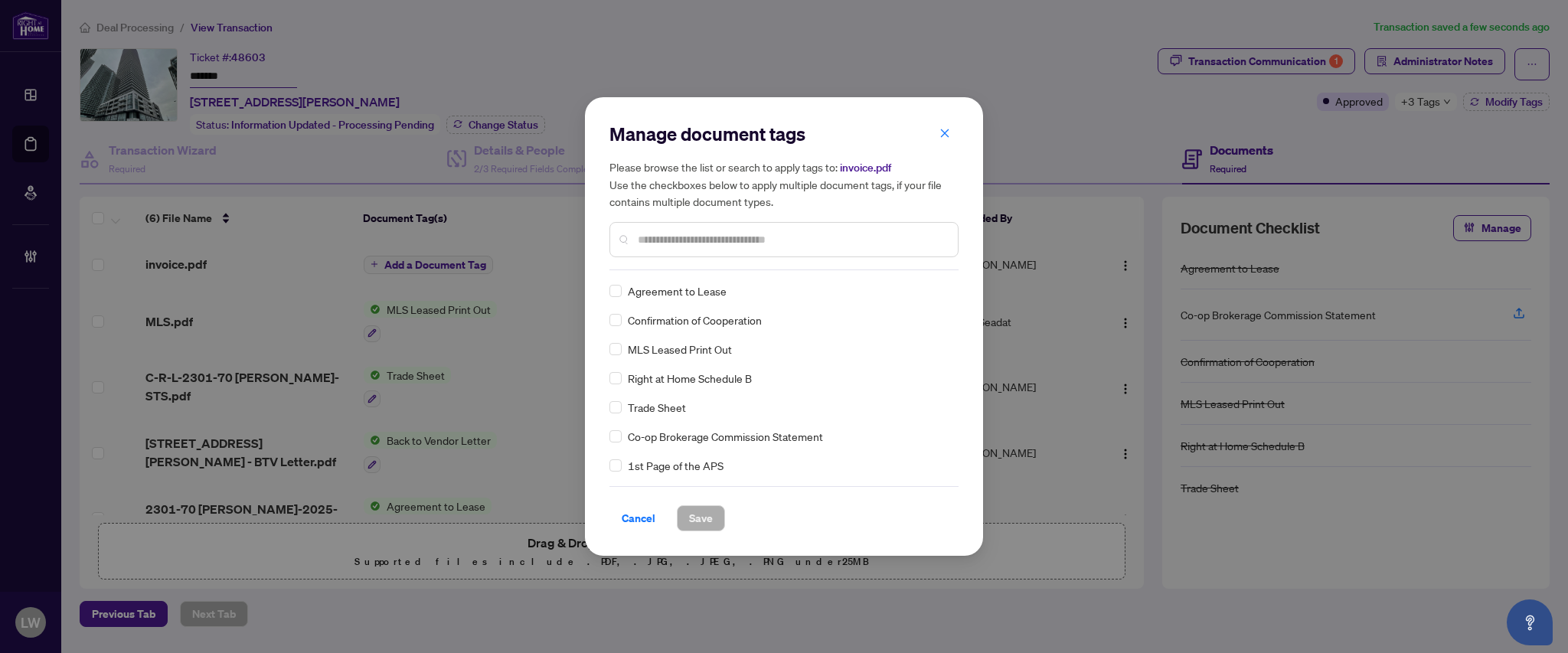
click at [721, 237] on input "text" at bounding box center [792, 239] width 308 height 17
type input "***"
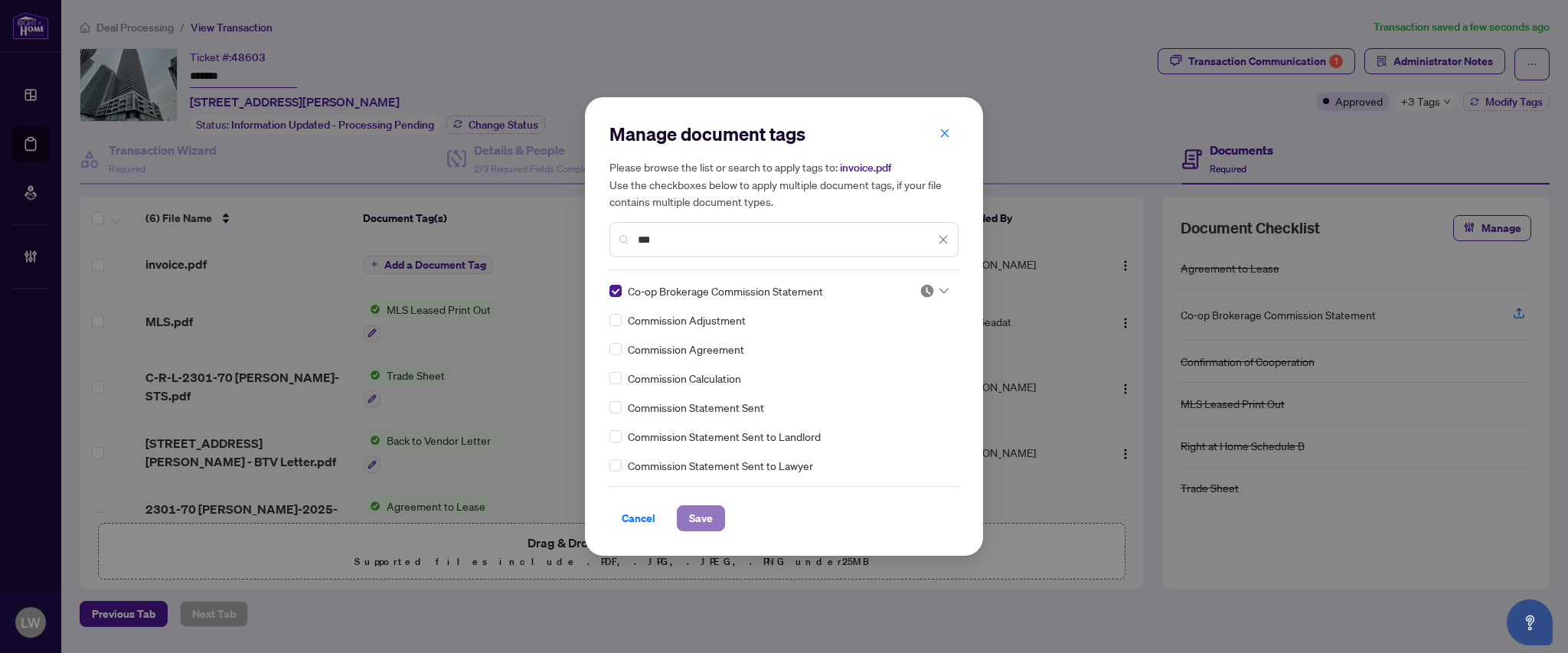
click at [706, 521] on span "Save" at bounding box center [701, 517] width 23 height 24
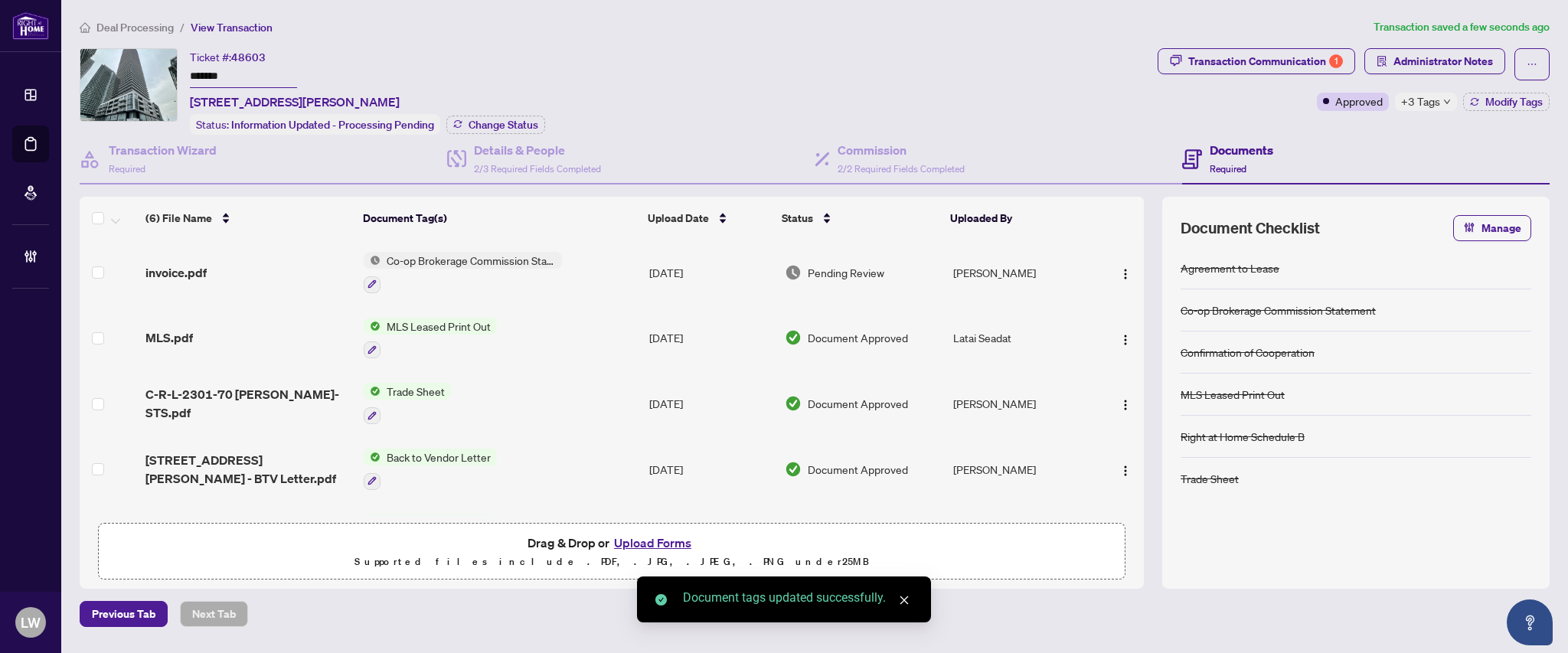
click at [830, 273] on span "Pending Review" at bounding box center [846, 273] width 77 height 17
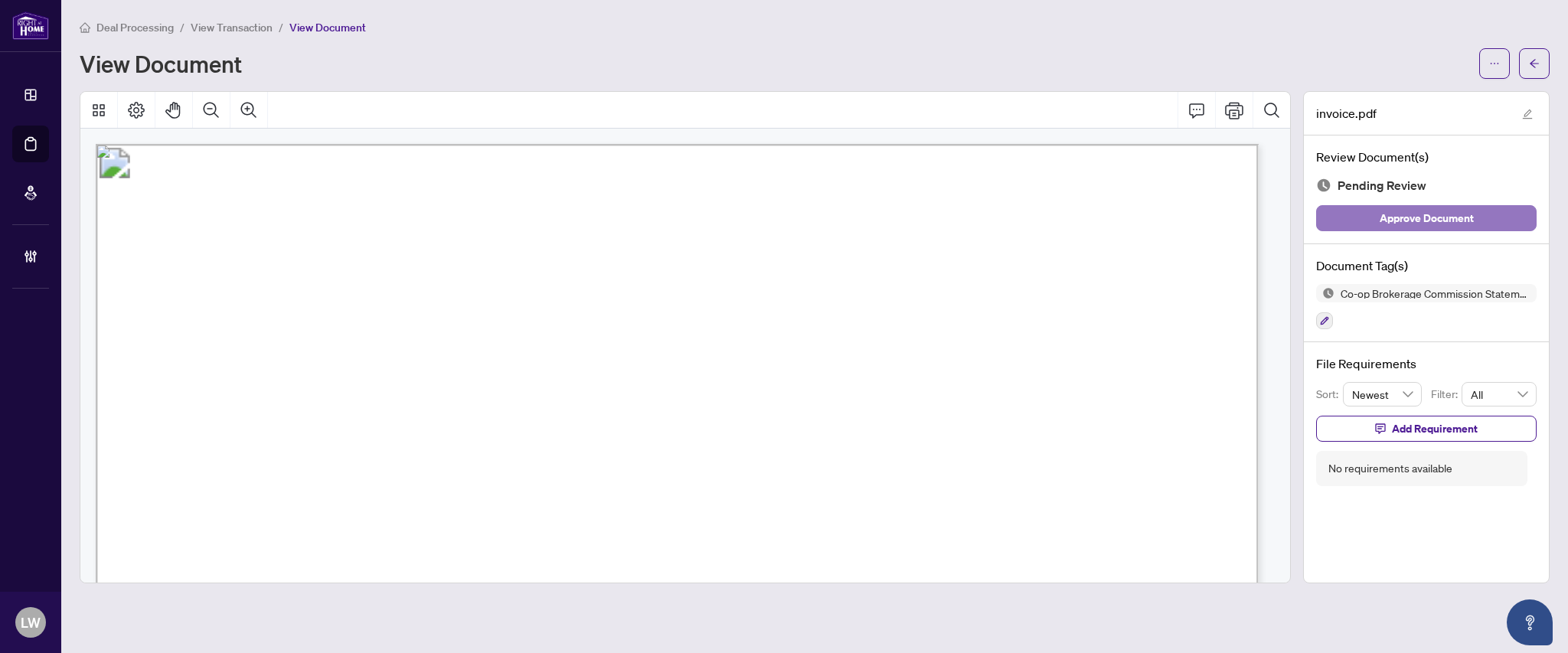
click at [1407, 228] on span "Approve Document" at bounding box center [1427, 218] width 95 height 24
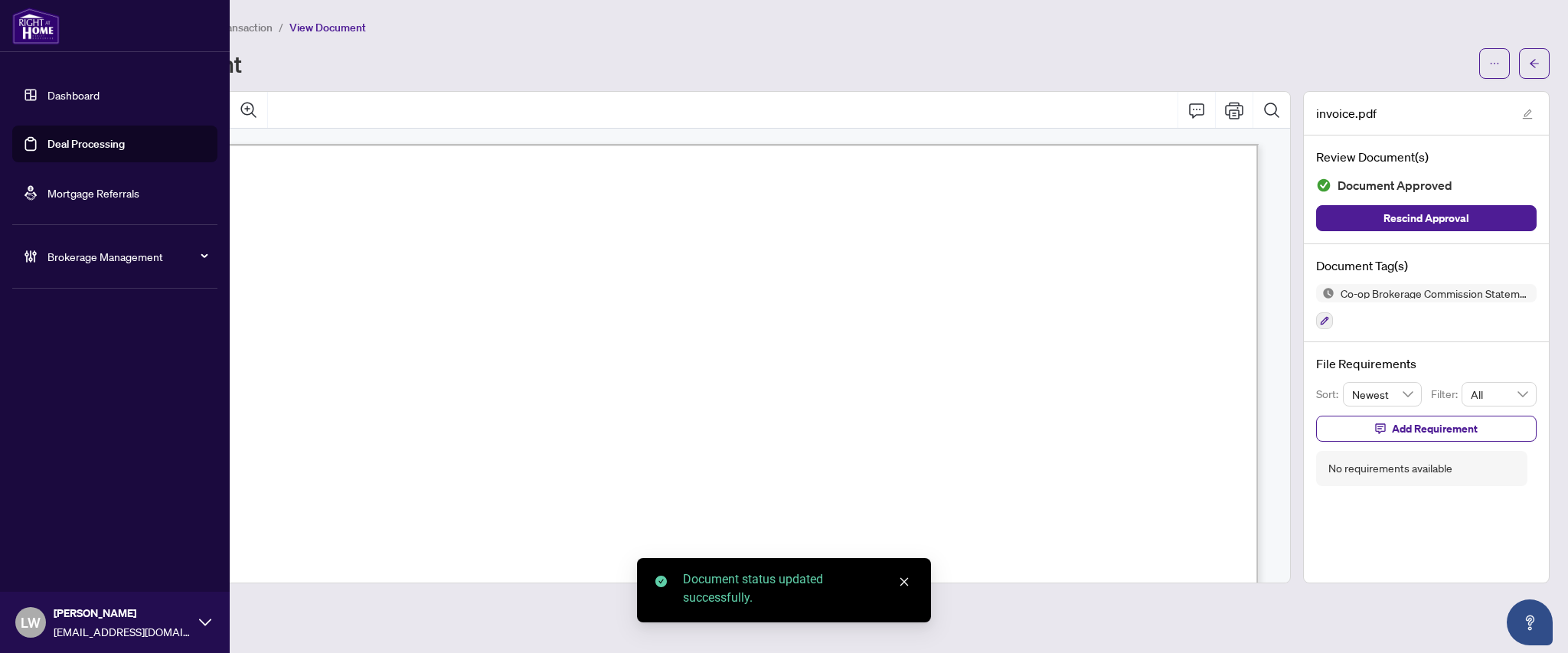
click at [90, 142] on link "Deal Processing" at bounding box center [86, 143] width 77 height 13
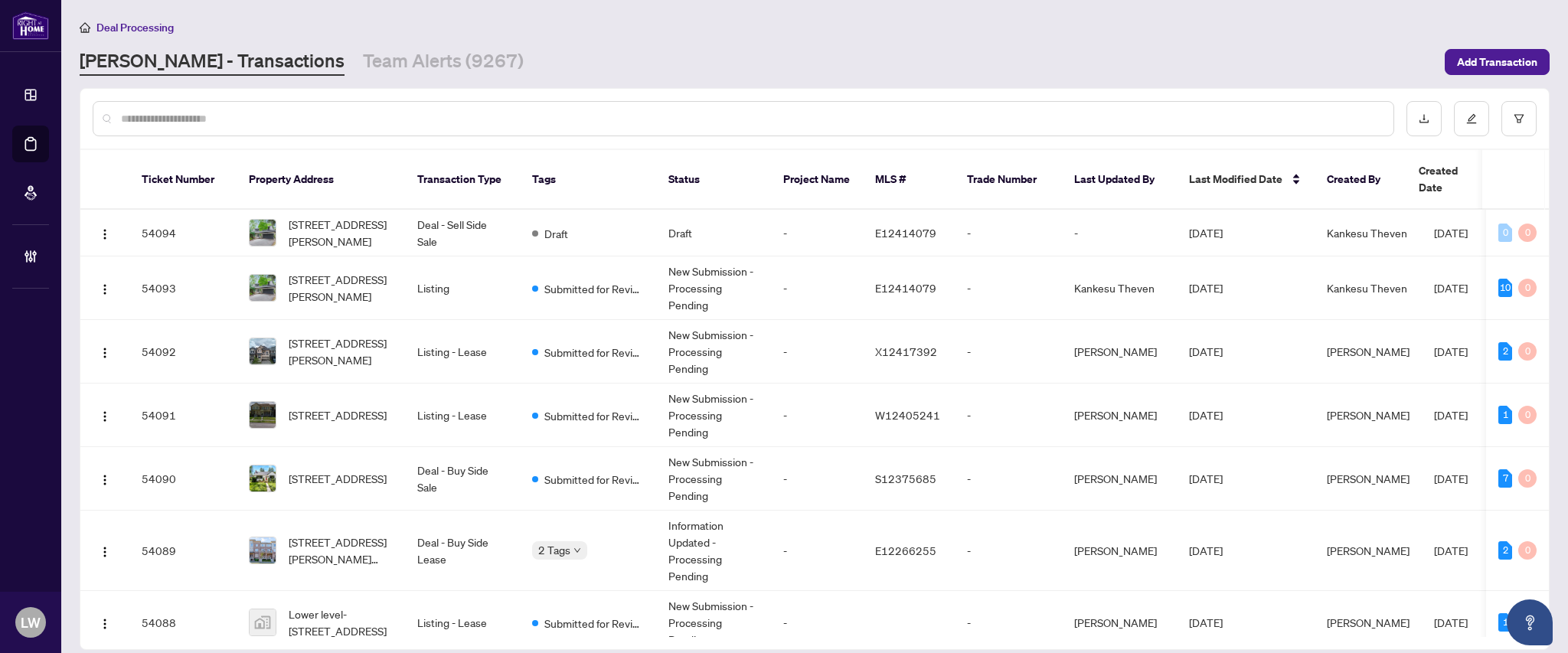
click at [485, 114] on input "text" at bounding box center [751, 119] width 1260 height 17
type input "*****"
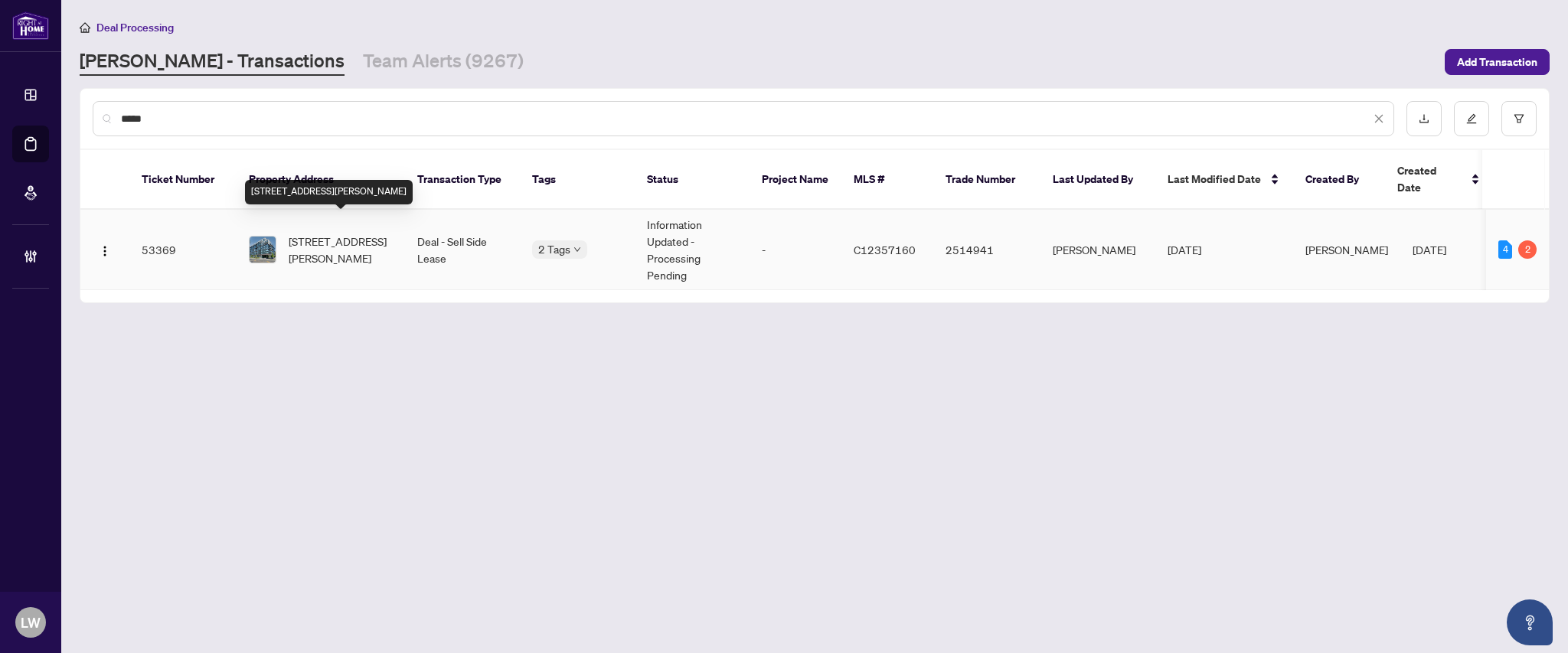
click at [341, 236] on span "[STREET_ADDRESS][PERSON_NAME]" at bounding box center [341, 249] width 104 height 33
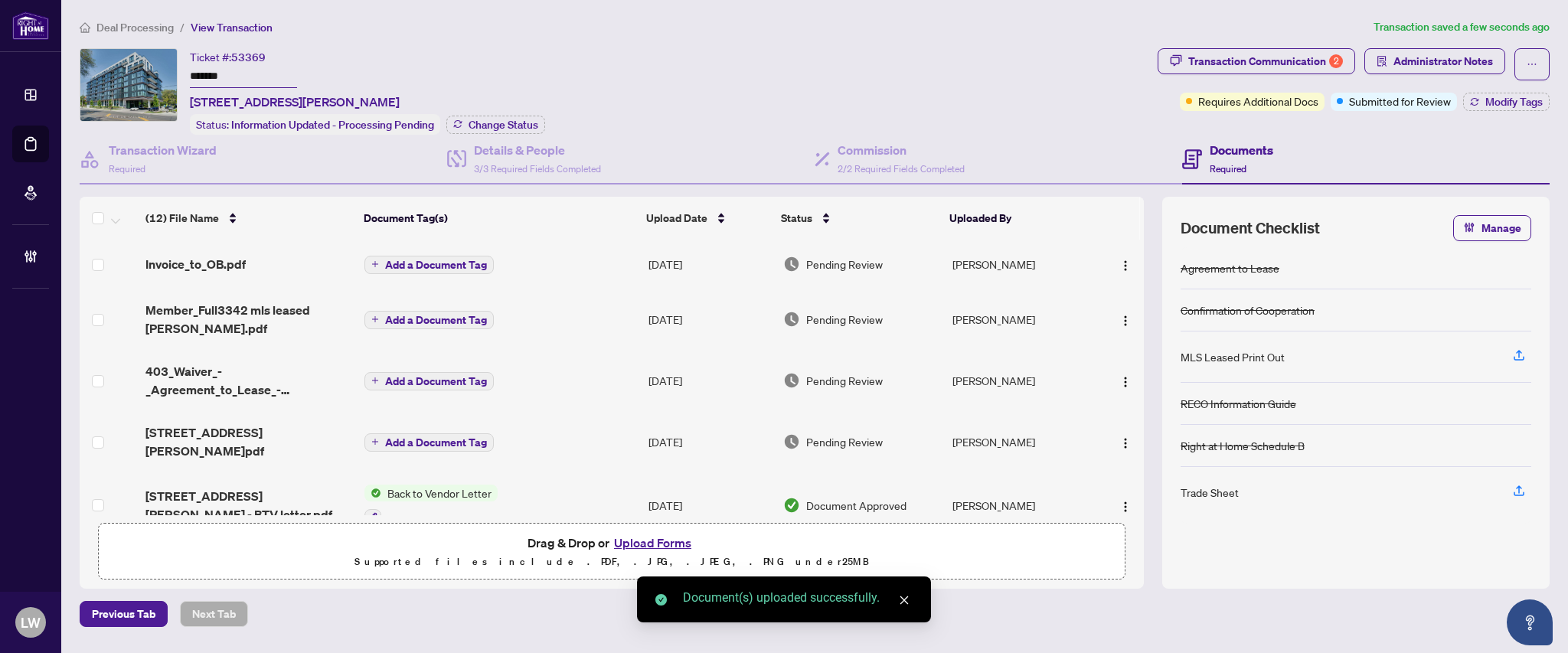
click at [430, 264] on span "Add a Document Tag" at bounding box center [436, 264] width 102 height 11
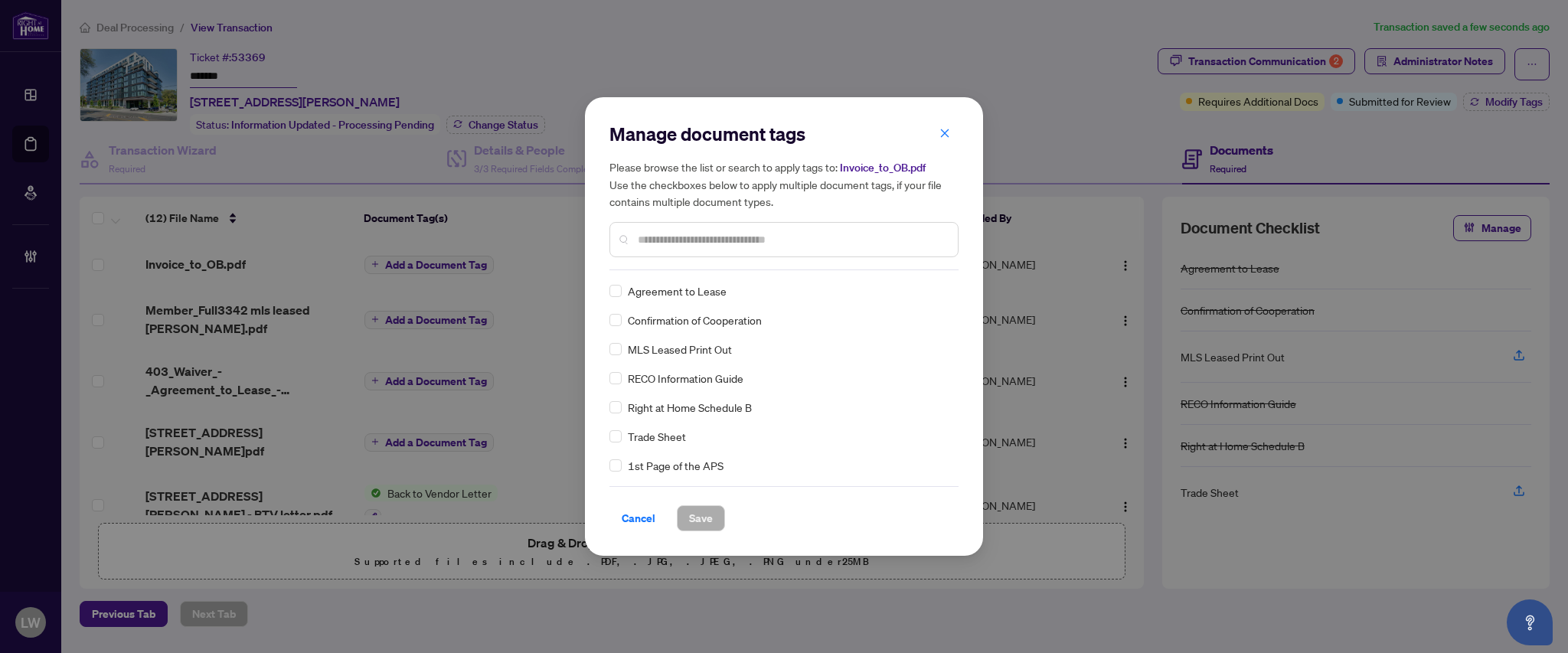
click at [731, 233] on input "text" at bounding box center [792, 239] width 308 height 17
type input "***"
click at [622, 291] on div "Co-op Brokerage Commission Statement" at bounding box center [779, 291] width 340 height 17
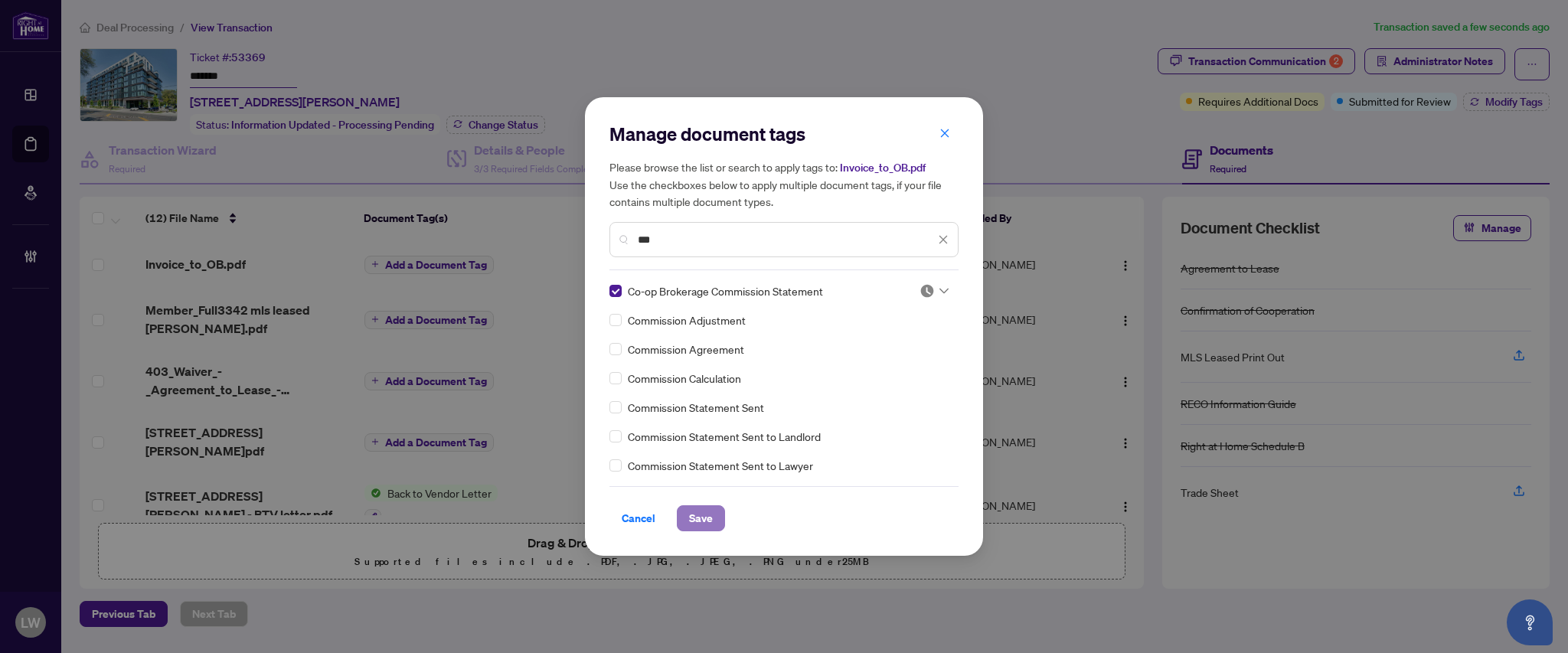
click at [700, 519] on span "Save" at bounding box center [701, 517] width 23 height 24
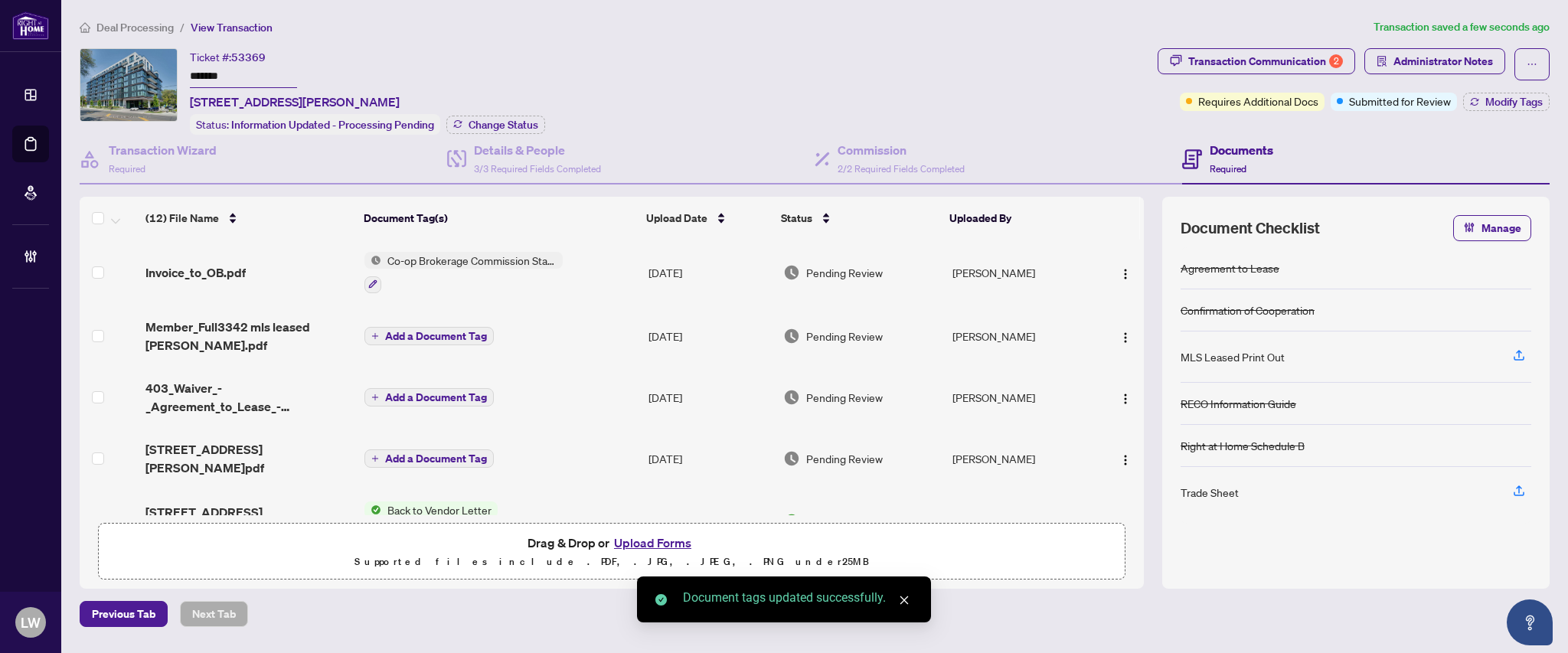
click at [852, 268] on span "Pending Review" at bounding box center [844, 273] width 77 height 17
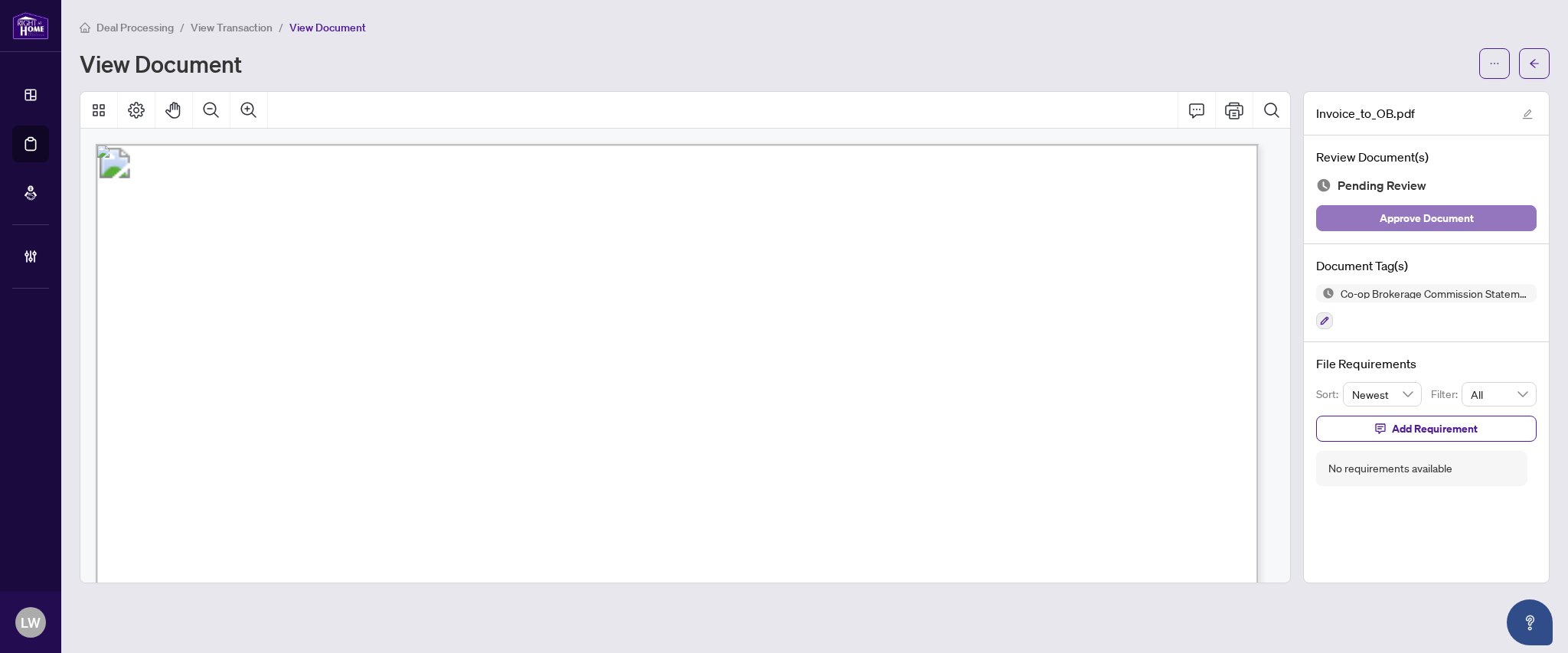
click at [1410, 224] on span "Approve Document" at bounding box center [1427, 218] width 95 height 24
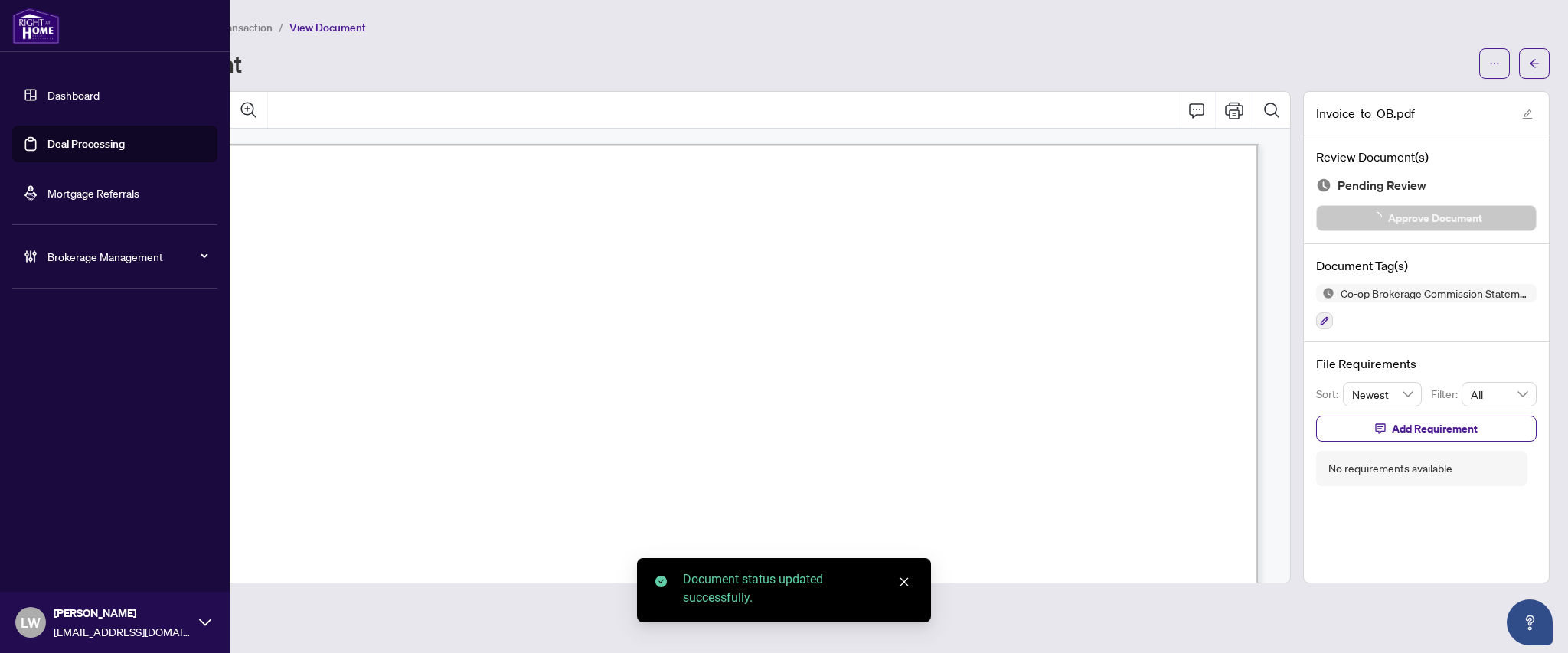
click at [78, 148] on link "Deal Processing" at bounding box center [86, 143] width 77 height 13
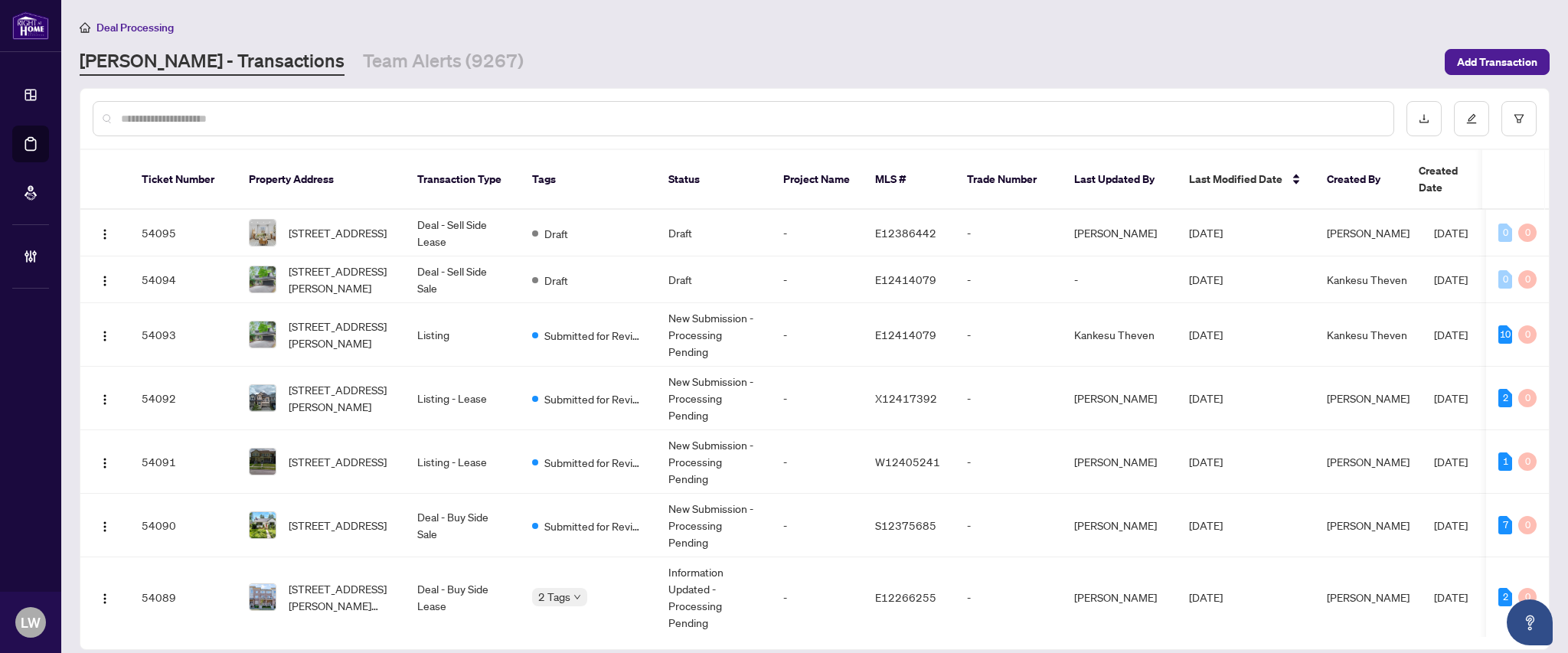
click at [576, 126] on div at bounding box center [743, 118] width 1302 height 35
click at [561, 122] on input "text" at bounding box center [751, 119] width 1260 height 17
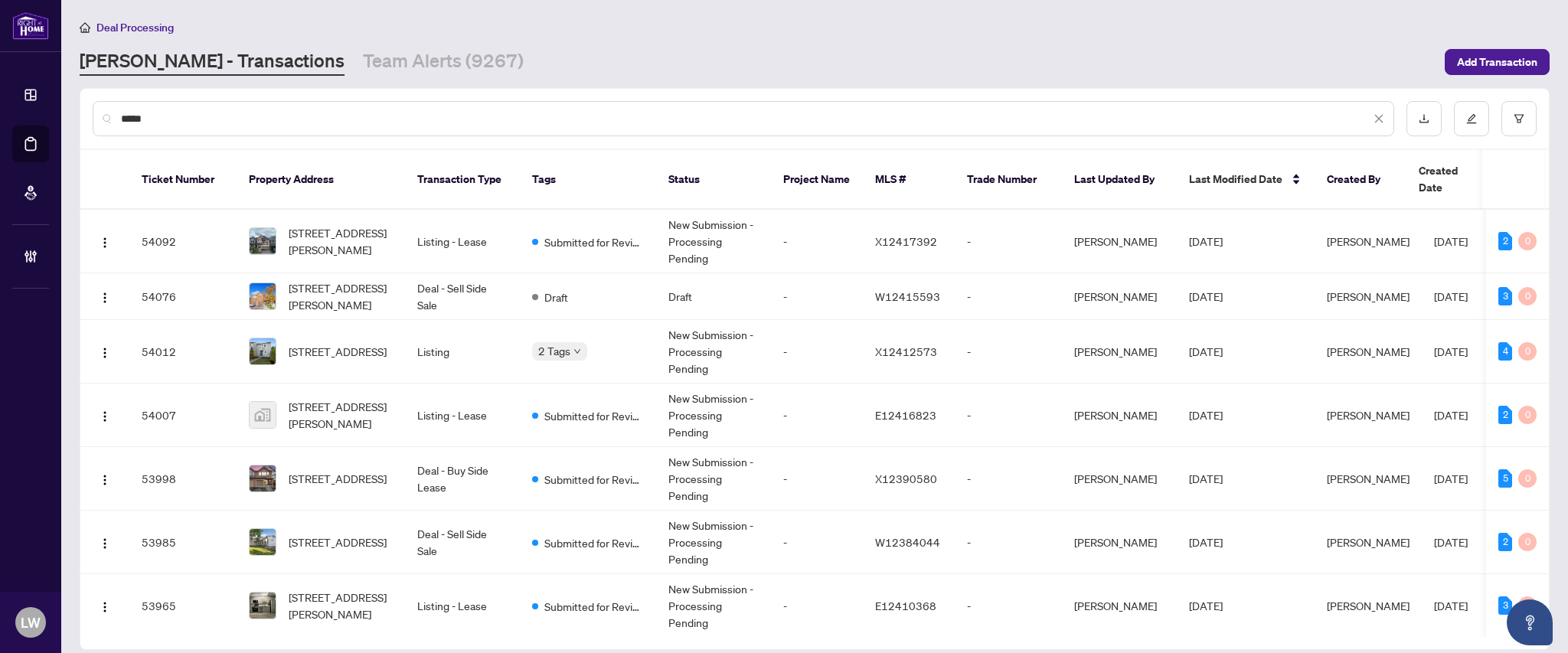
type input "*****"
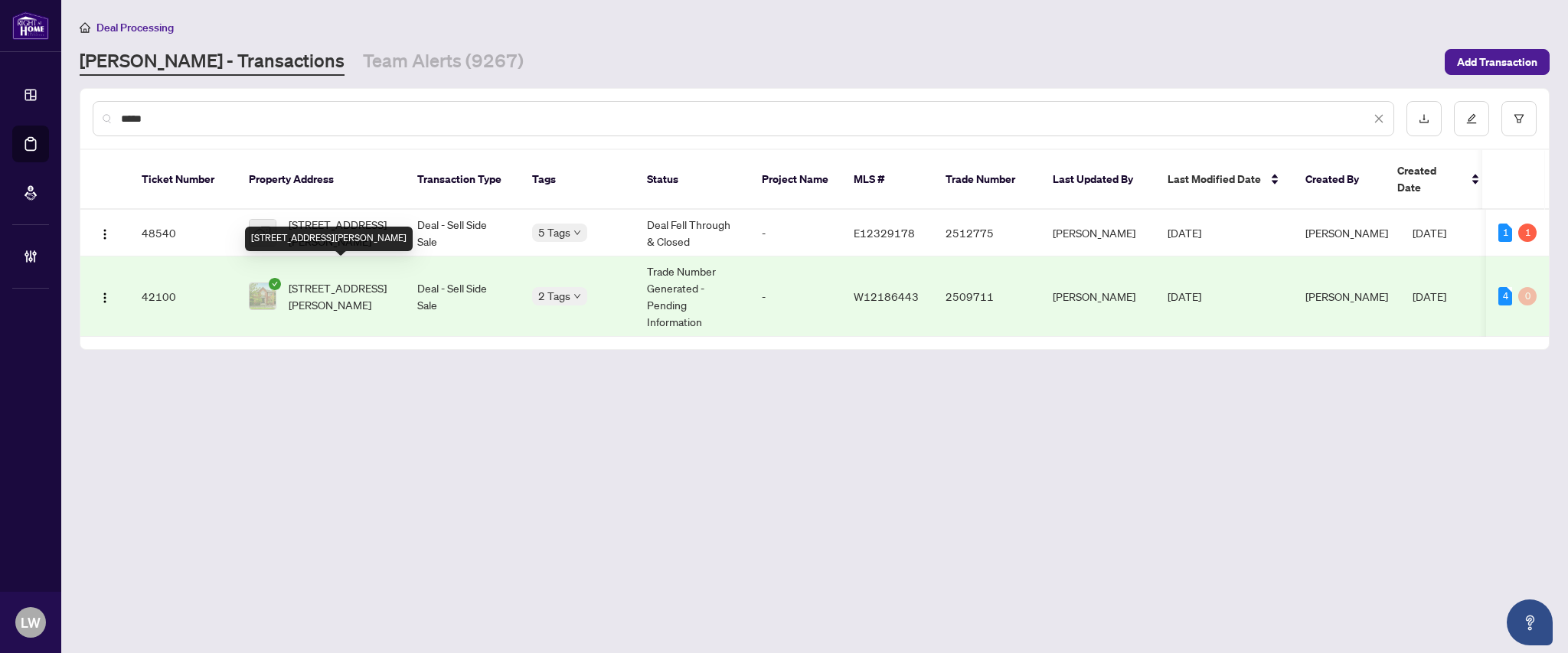
click at [332, 280] on span "[STREET_ADDRESS][PERSON_NAME]" at bounding box center [341, 296] width 104 height 33
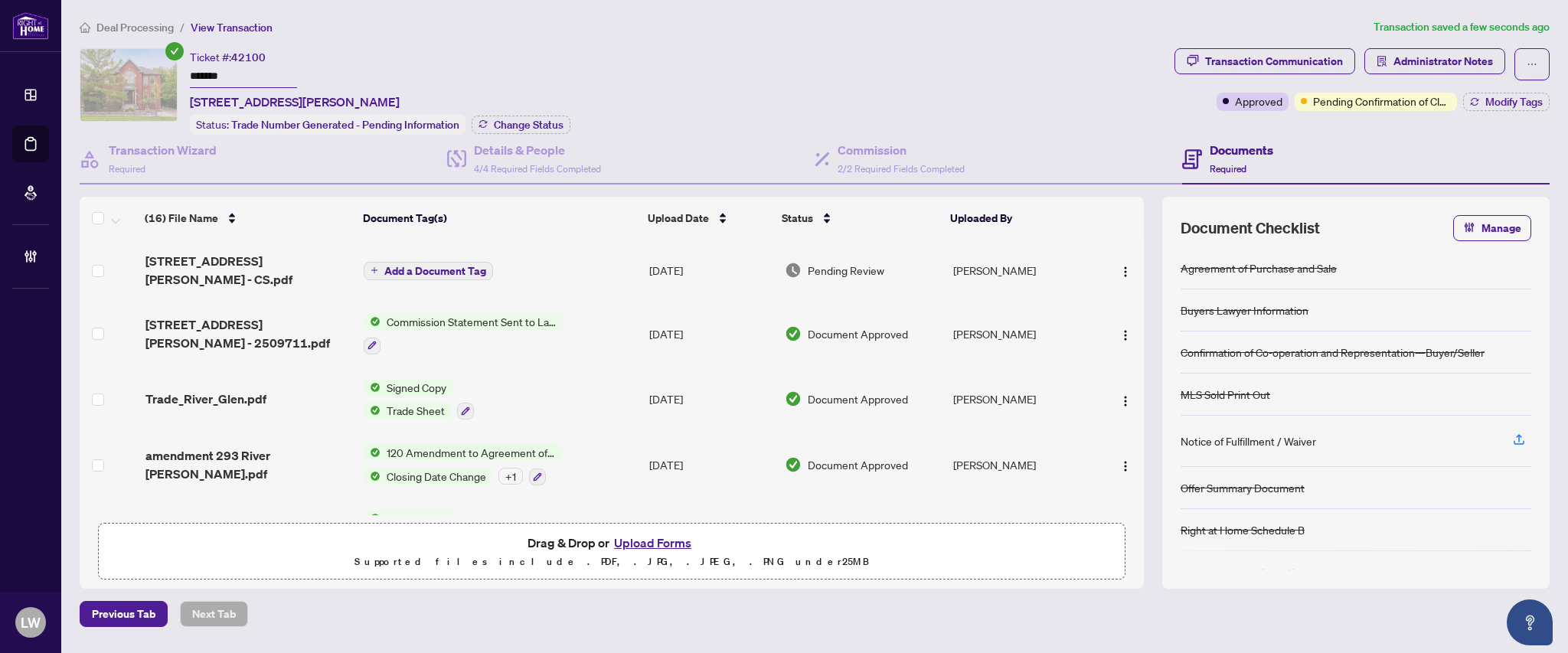
click at [392, 265] on span "Add a Document Tag" at bounding box center [435, 271] width 102 height 11
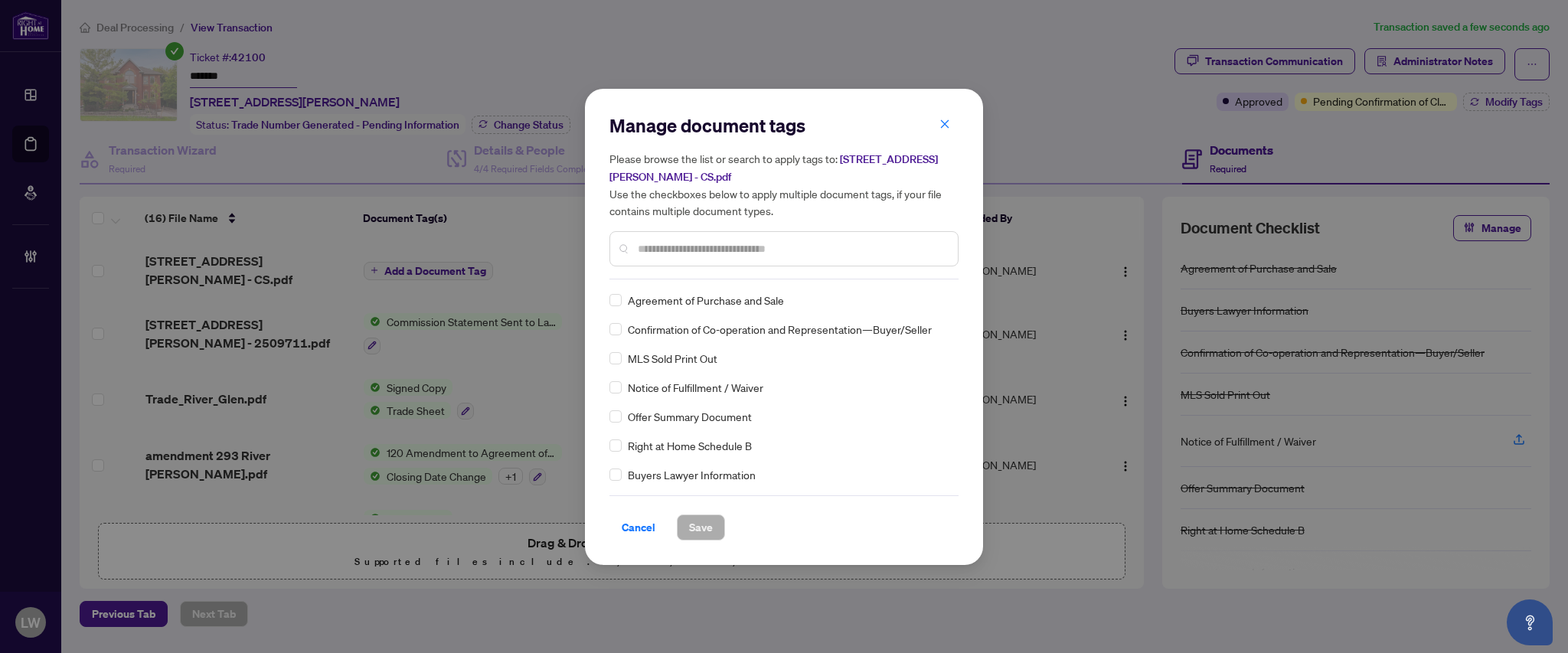
click at [865, 242] on input "text" at bounding box center [792, 248] width 308 height 17
type input "***"
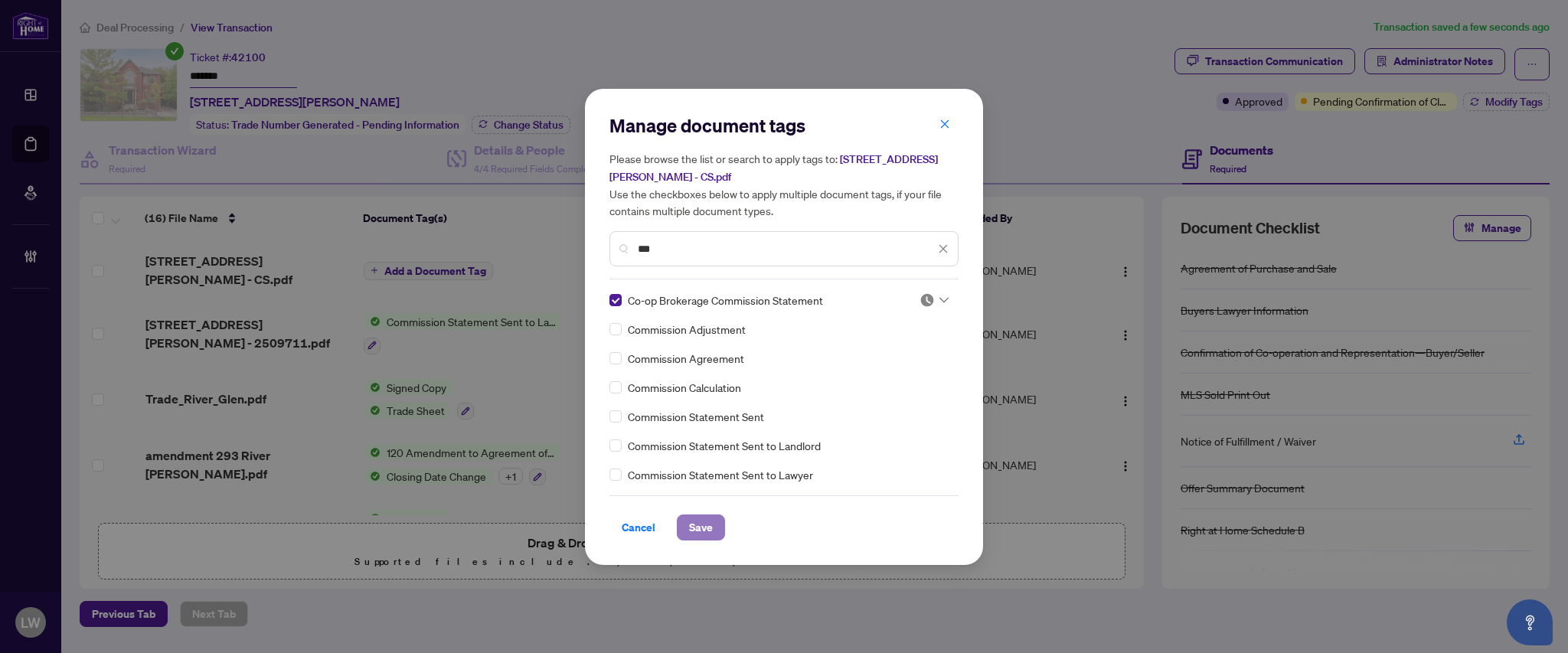
click at [706, 526] on span "Save" at bounding box center [701, 527] width 23 height 24
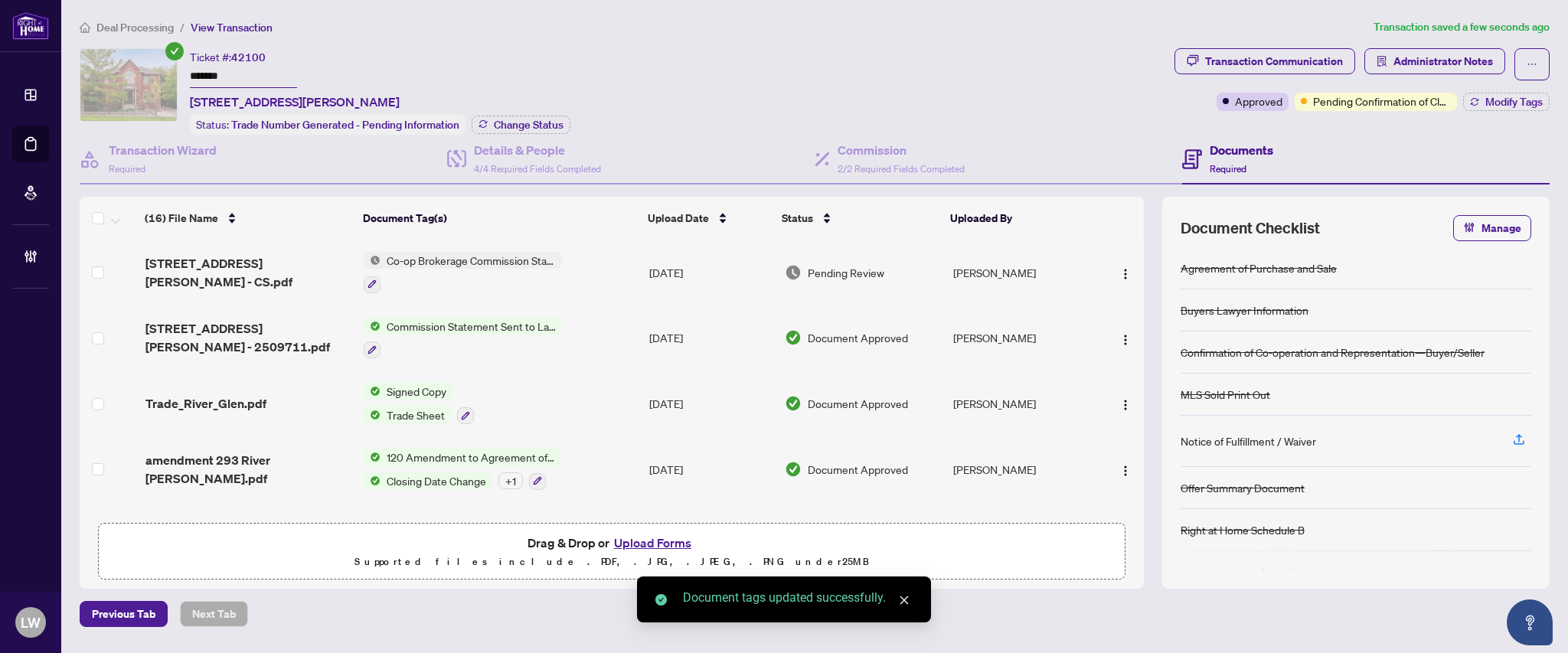
click at [853, 266] on span "Pending Review" at bounding box center [846, 273] width 77 height 17
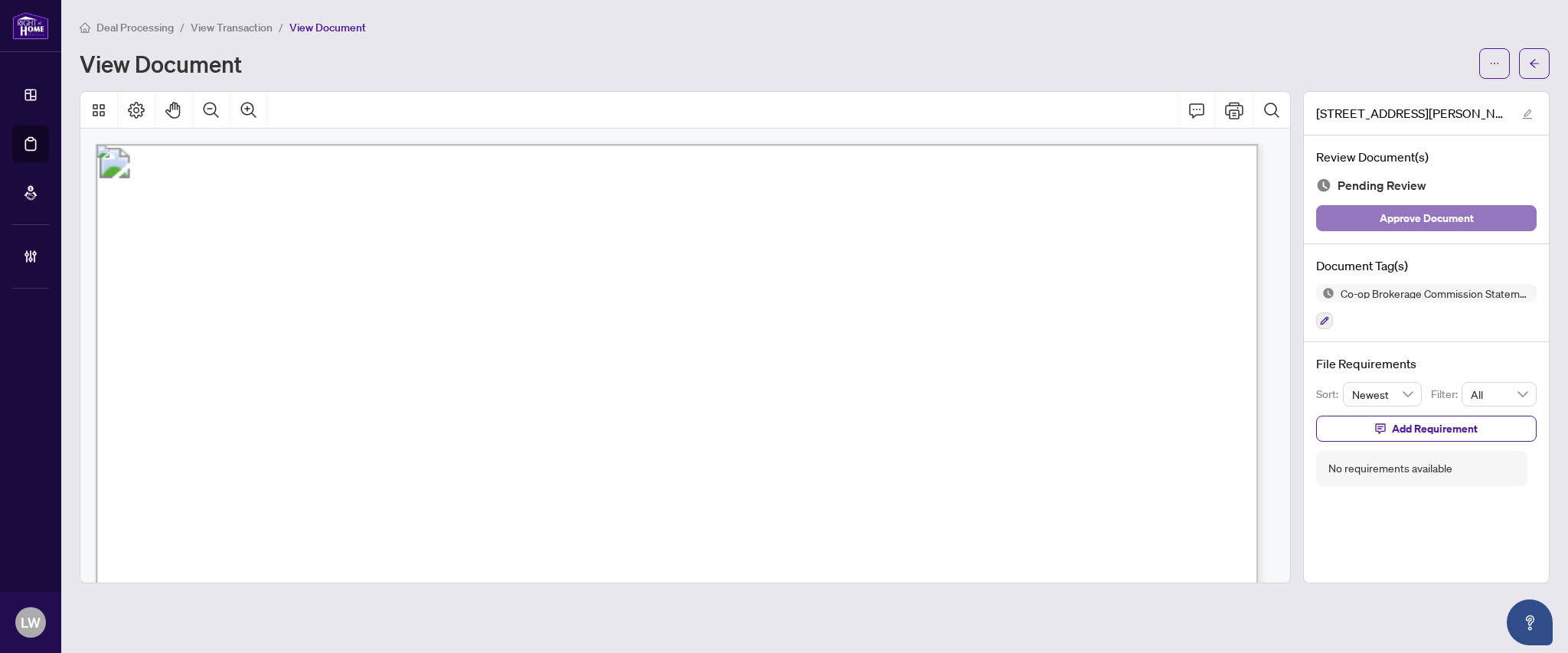
click at [1416, 220] on span "Approve Document" at bounding box center [1427, 218] width 95 height 24
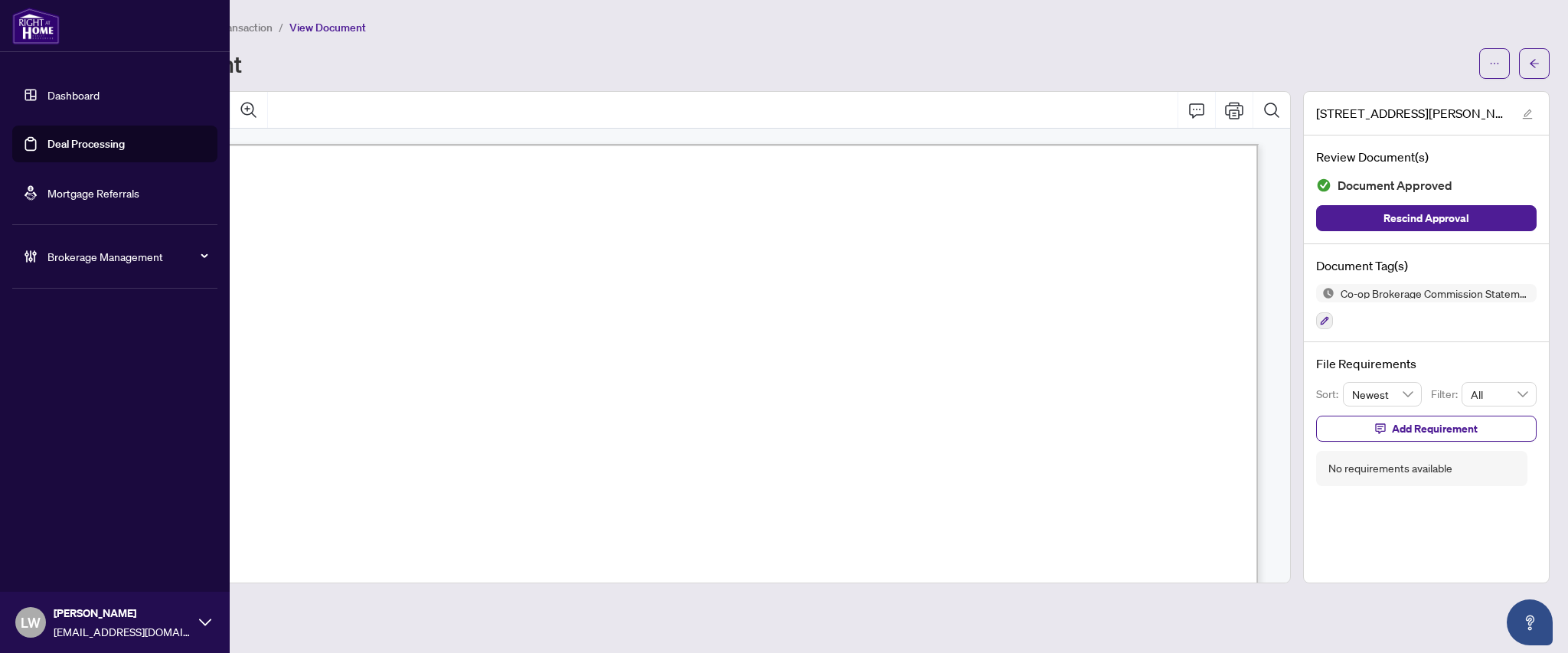
click at [77, 142] on link "Deal Processing" at bounding box center [86, 143] width 77 height 13
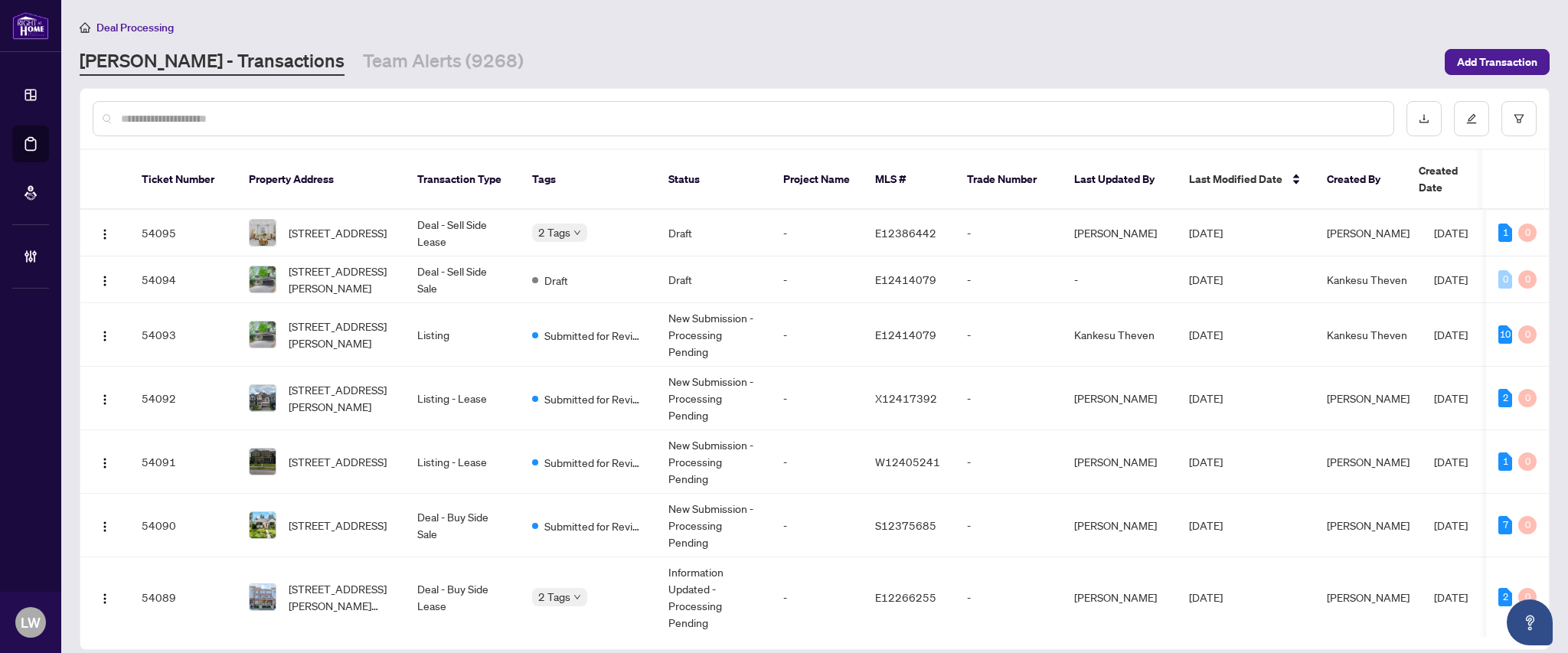
click at [553, 120] on input "text" at bounding box center [751, 119] width 1260 height 17
type input "*****"
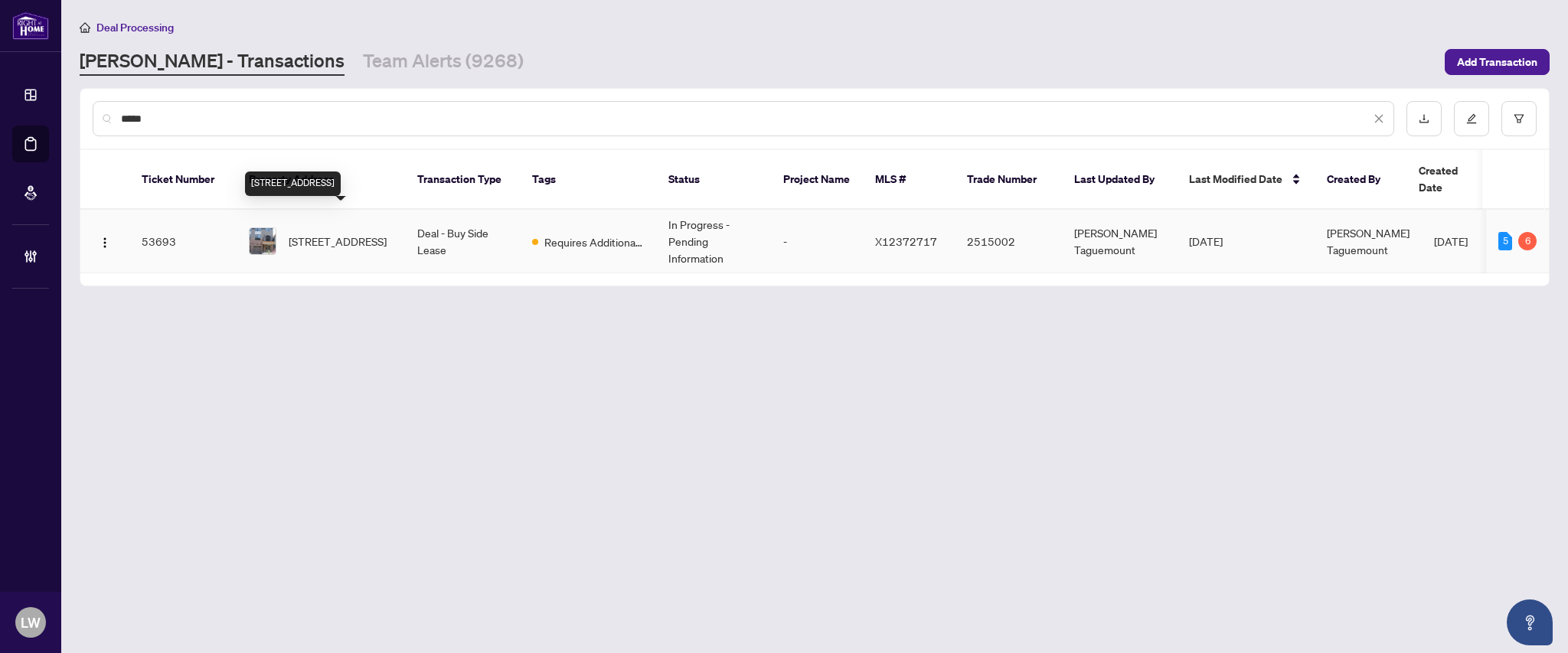
click at [329, 233] on span "[STREET_ADDRESS]" at bounding box center [338, 241] width 98 height 17
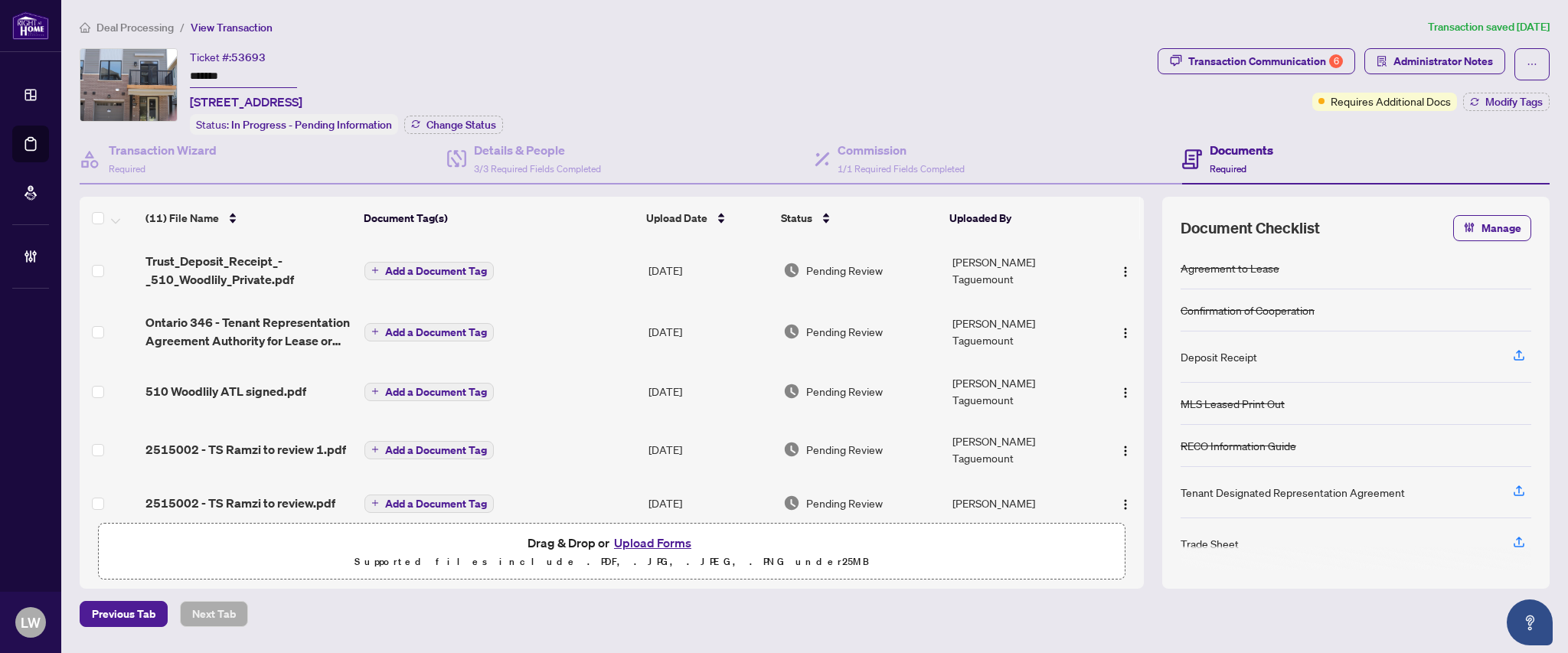
scroll to position [102, 0]
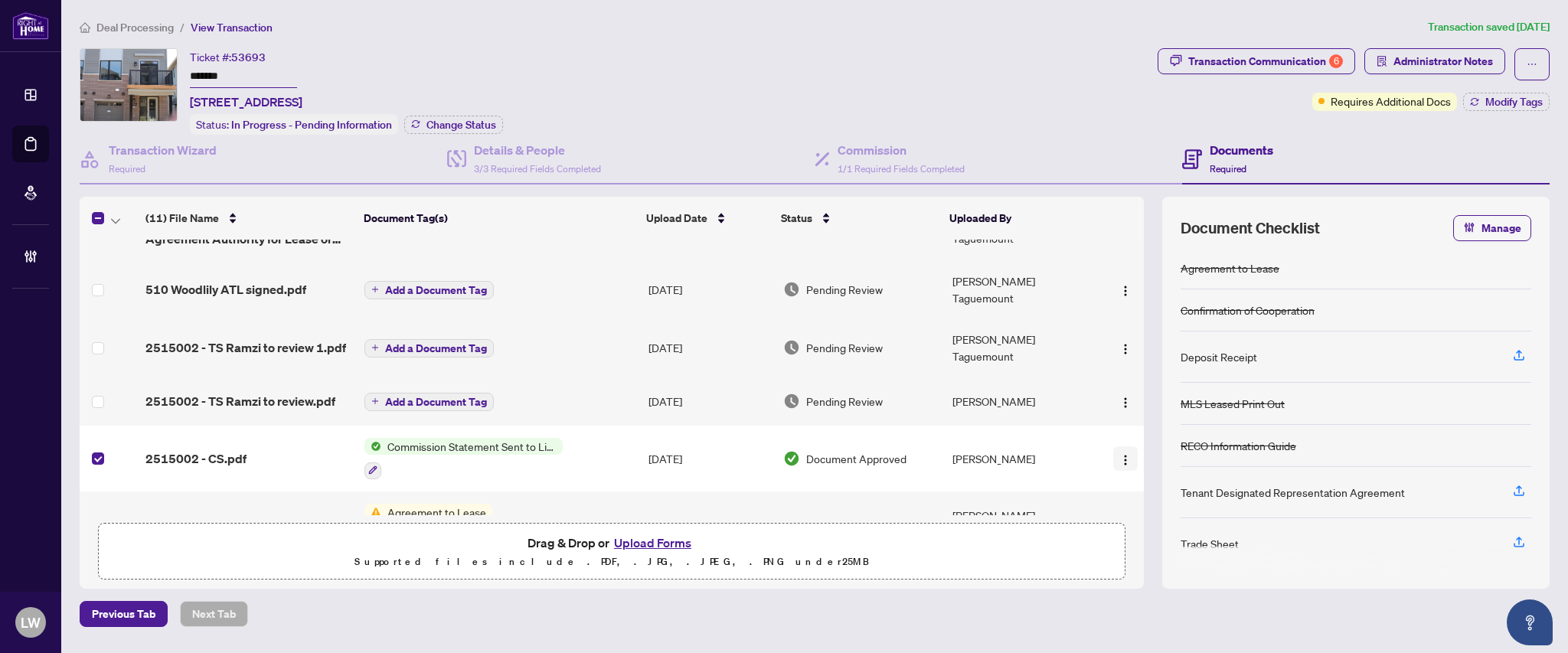
click at [1120, 454] on img "button" at bounding box center [1126, 461] width 13 height 13
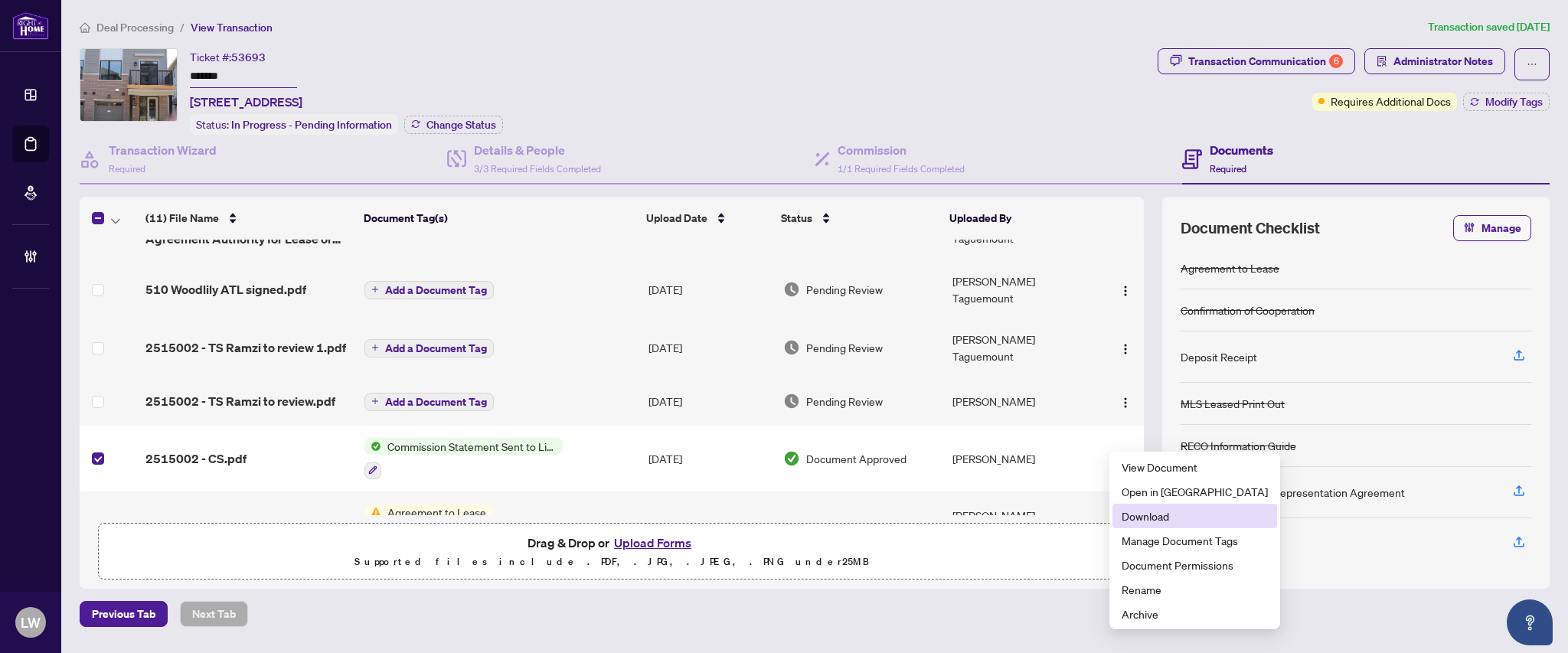
click at [1128, 511] on span "Download" at bounding box center [1194, 515] width 146 height 17
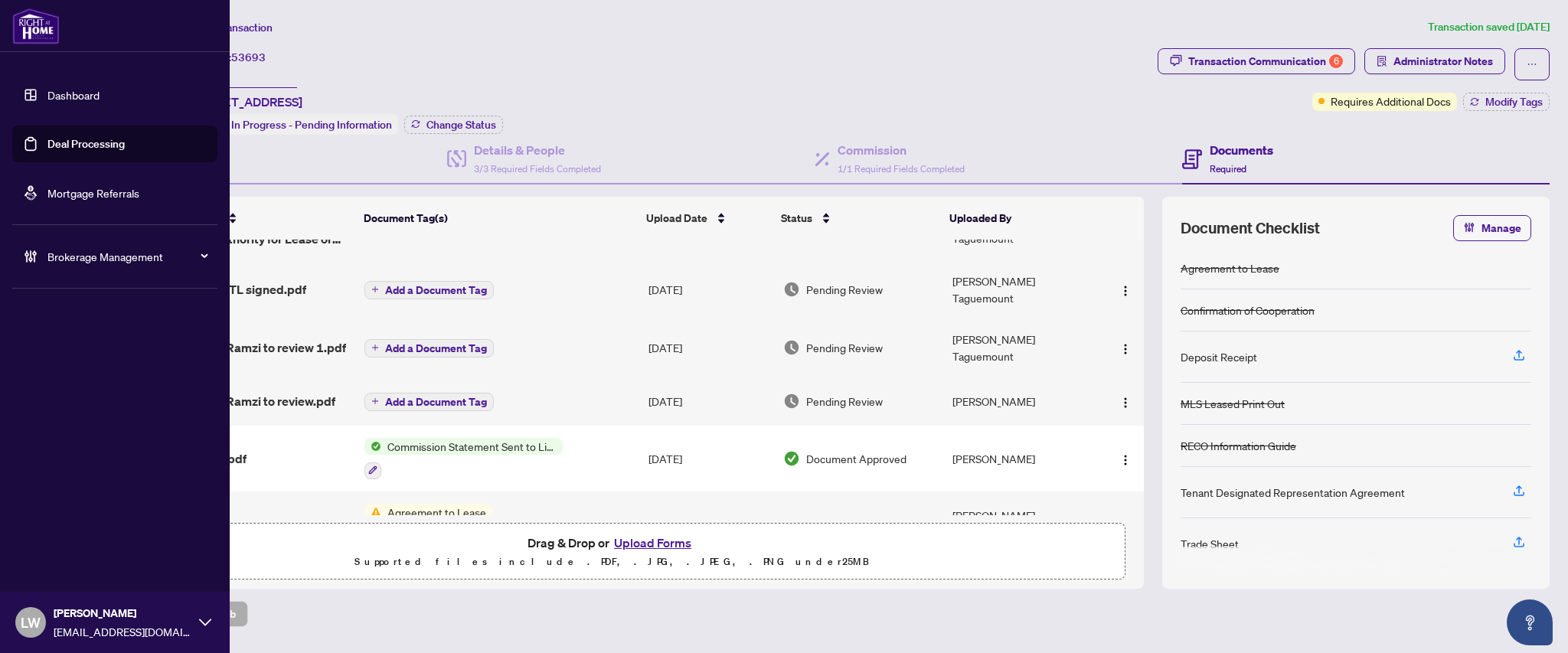
click at [79, 148] on link "Deal Processing" at bounding box center [86, 143] width 77 height 13
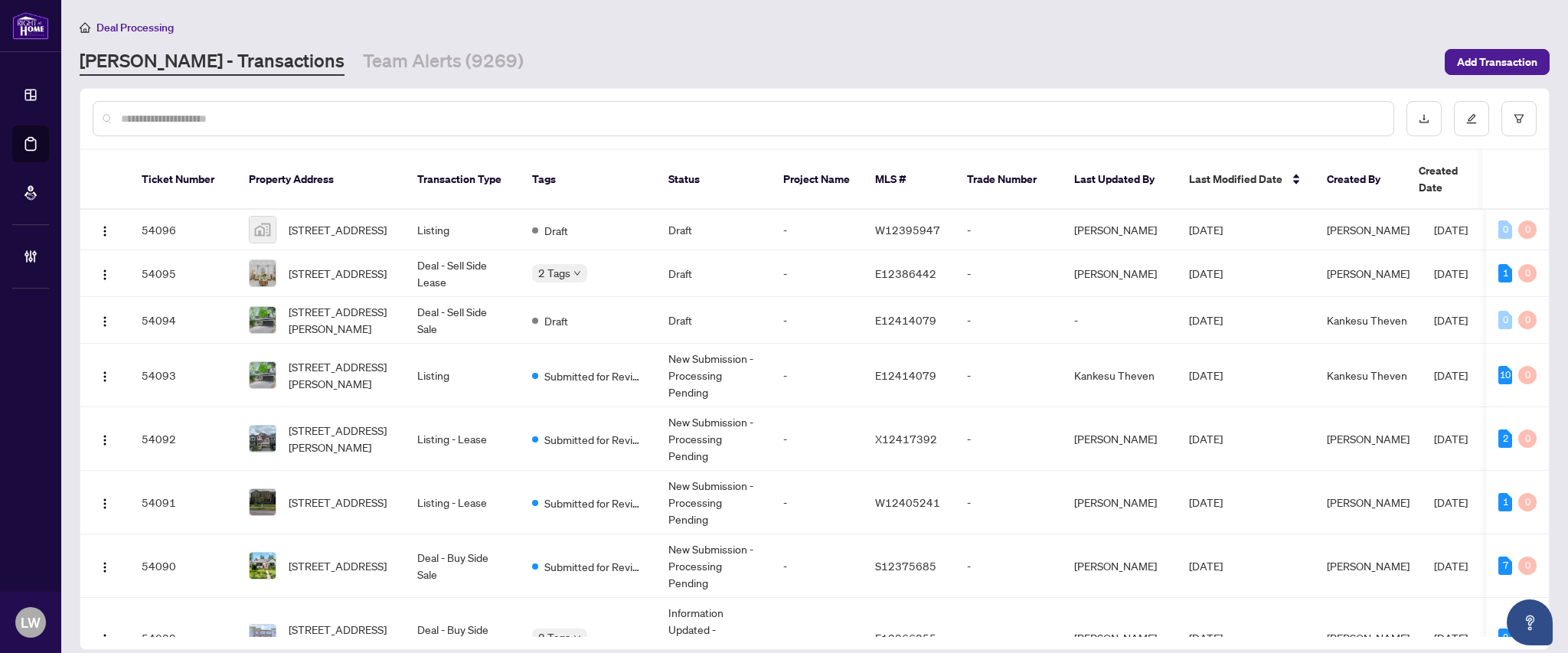
click at [565, 121] on input "text" at bounding box center [751, 119] width 1260 height 17
type input "*****"
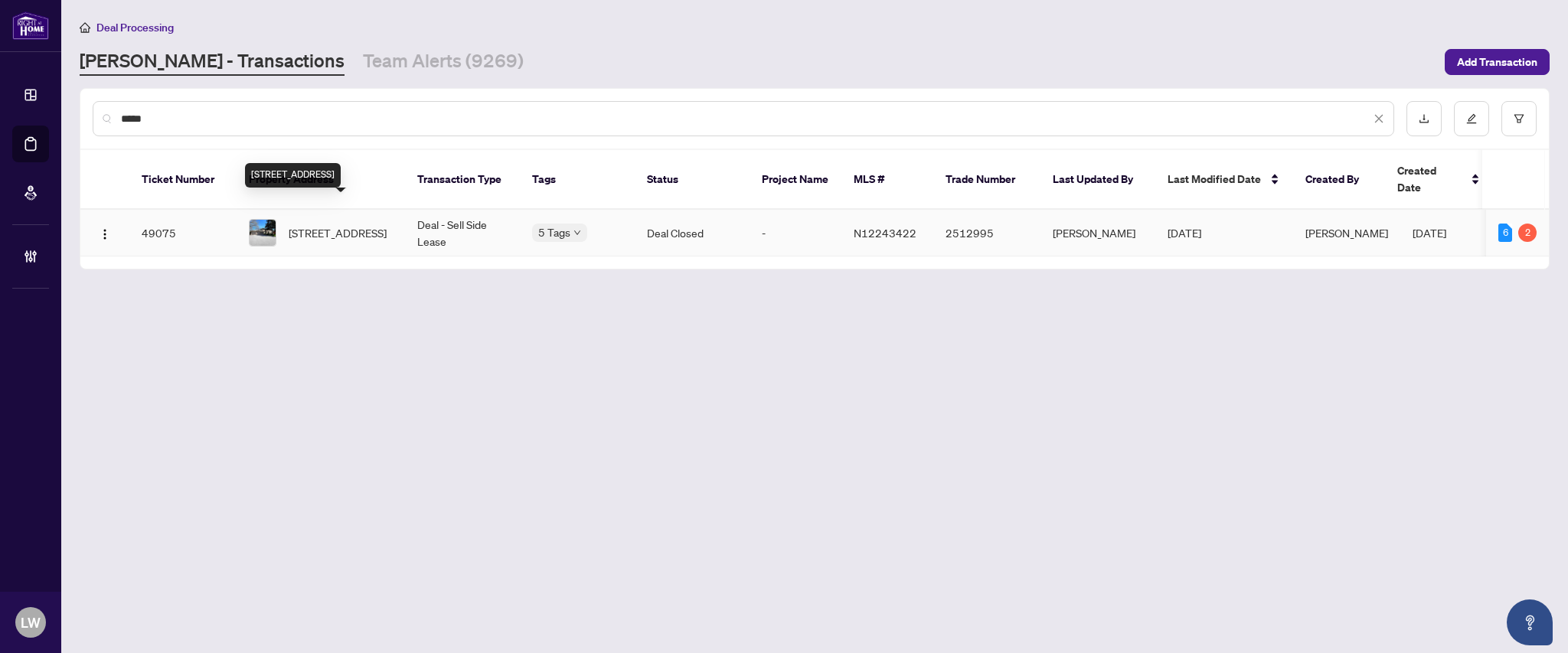
click at [317, 224] on span "[STREET_ADDRESS]" at bounding box center [338, 232] width 98 height 17
